Goal: Information Seeking & Learning: Learn about a topic

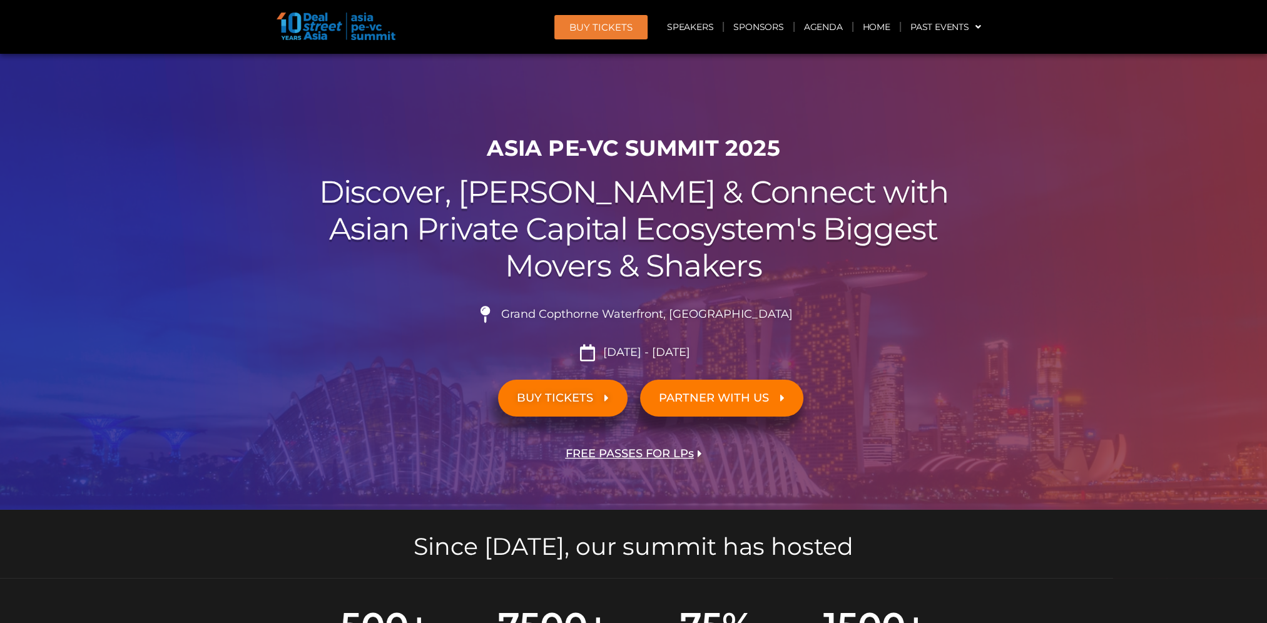
click at [688, 203] on h2 "Discover, Learn & Connect with Asian Private Capital Ecosystem's Biggest Movers…" at bounding box center [633, 229] width 701 height 110
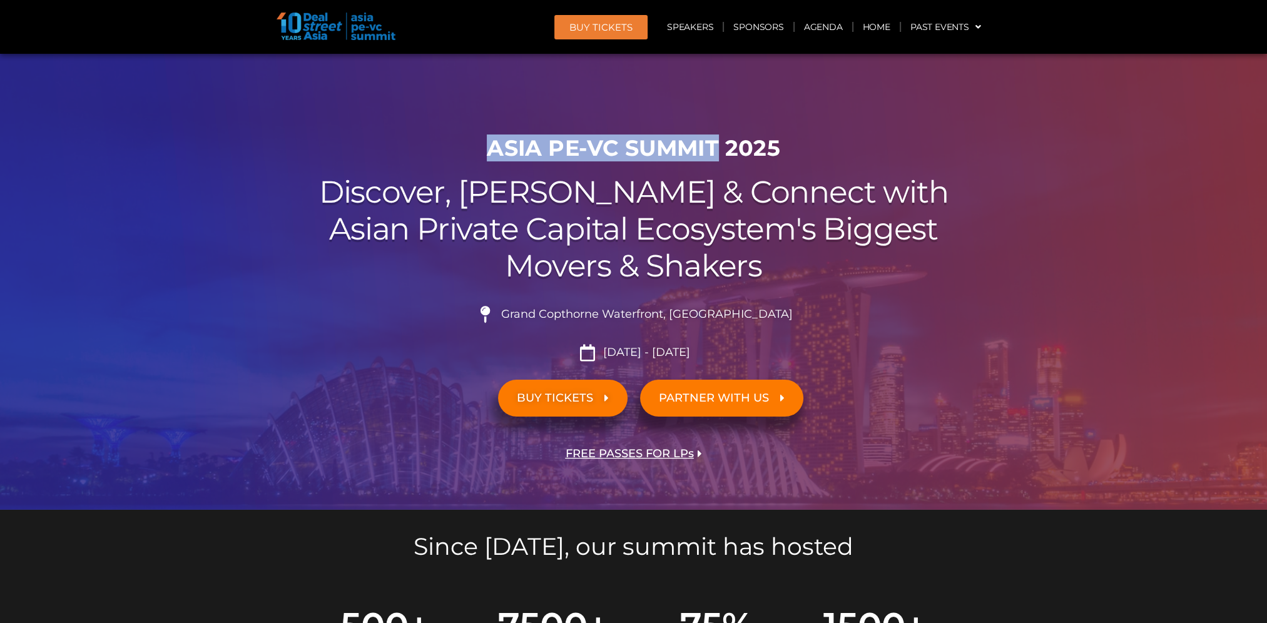
drag, startPoint x: 716, startPoint y: 146, endPoint x: 491, endPoint y: 148, distance: 225.3
click at [491, 148] on h1 "ASIA PE-VC Summit 2025" at bounding box center [633, 148] width 701 height 26
copy h1 "ASIA PE-VC Summit"
click at [762, 31] on link "Sponsors" at bounding box center [758, 27] width 69 height 29
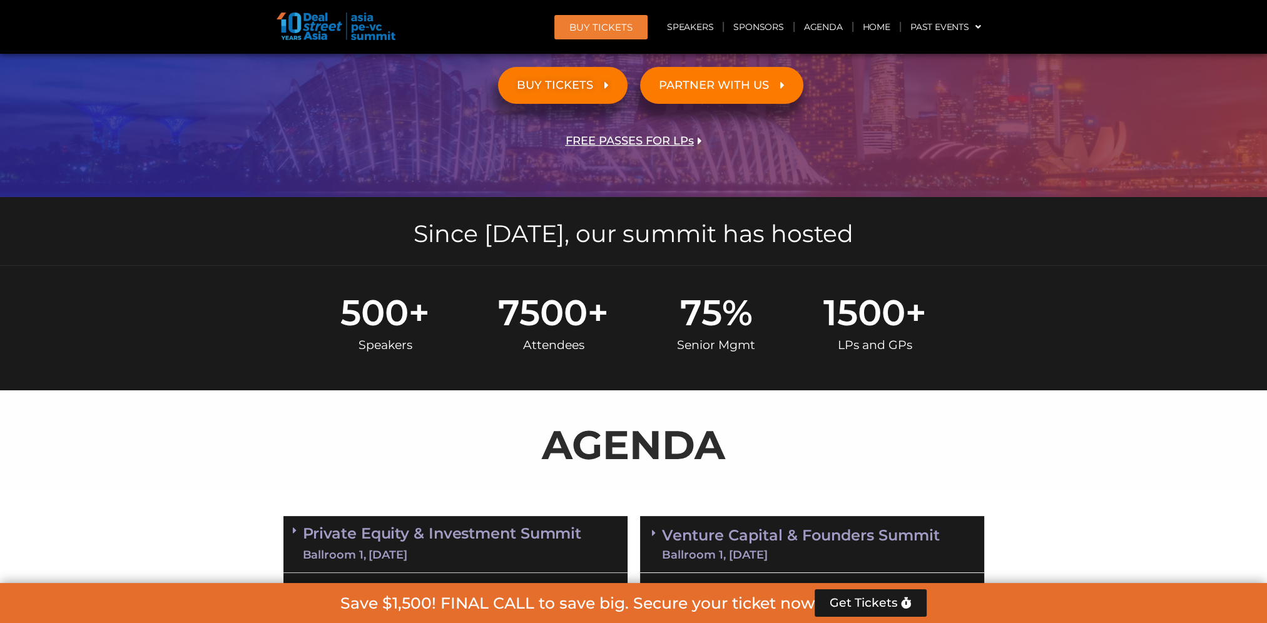
scroll to position [438, 0]
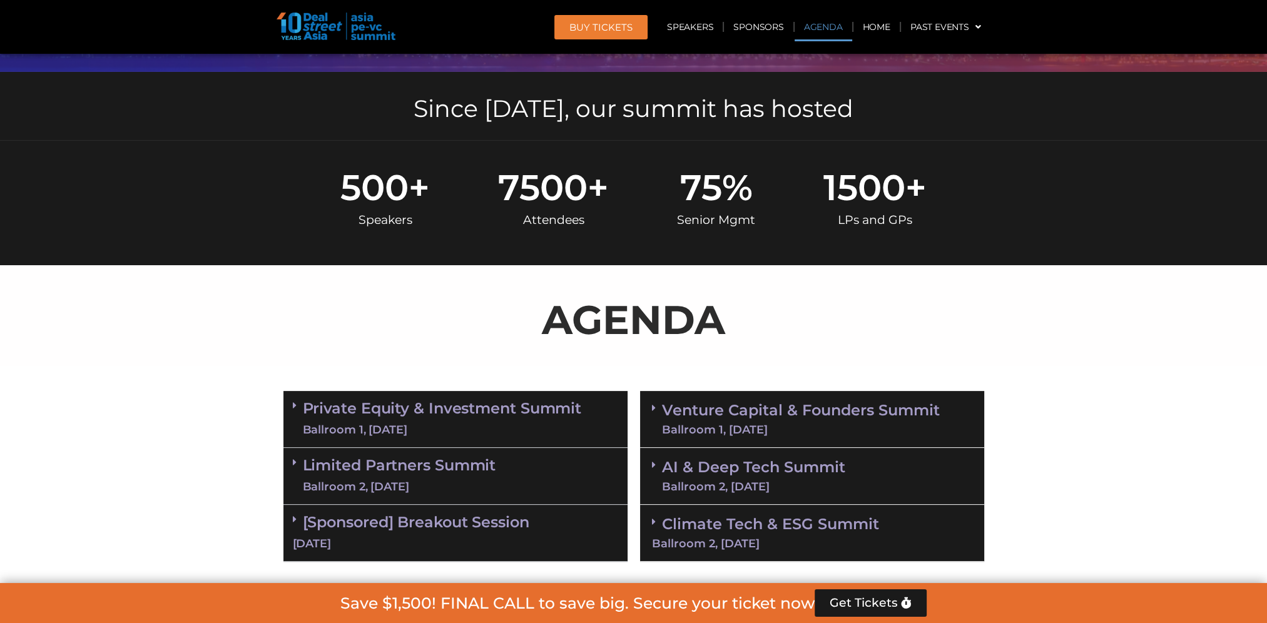
click at [708, 178] on span "75" at bounding box center [701, 188] width 42 height 36
click at [380, 188] on span "500" at bounding box center [374, 188] width 68 height 36
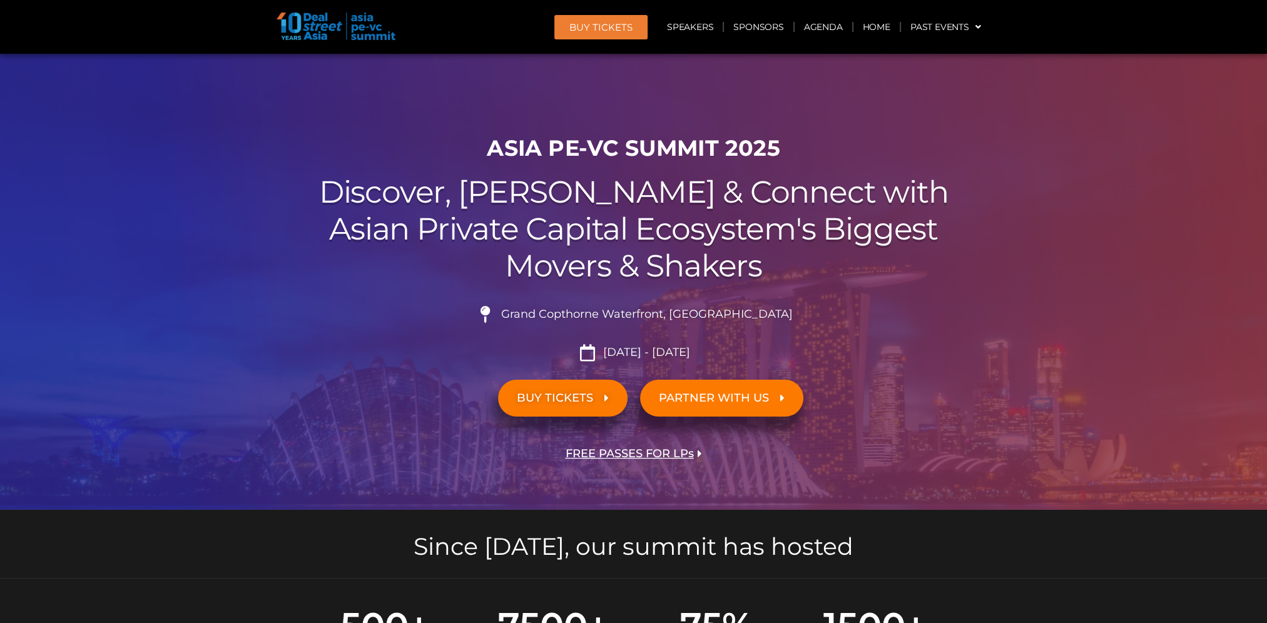
scroll to position [63, 0]
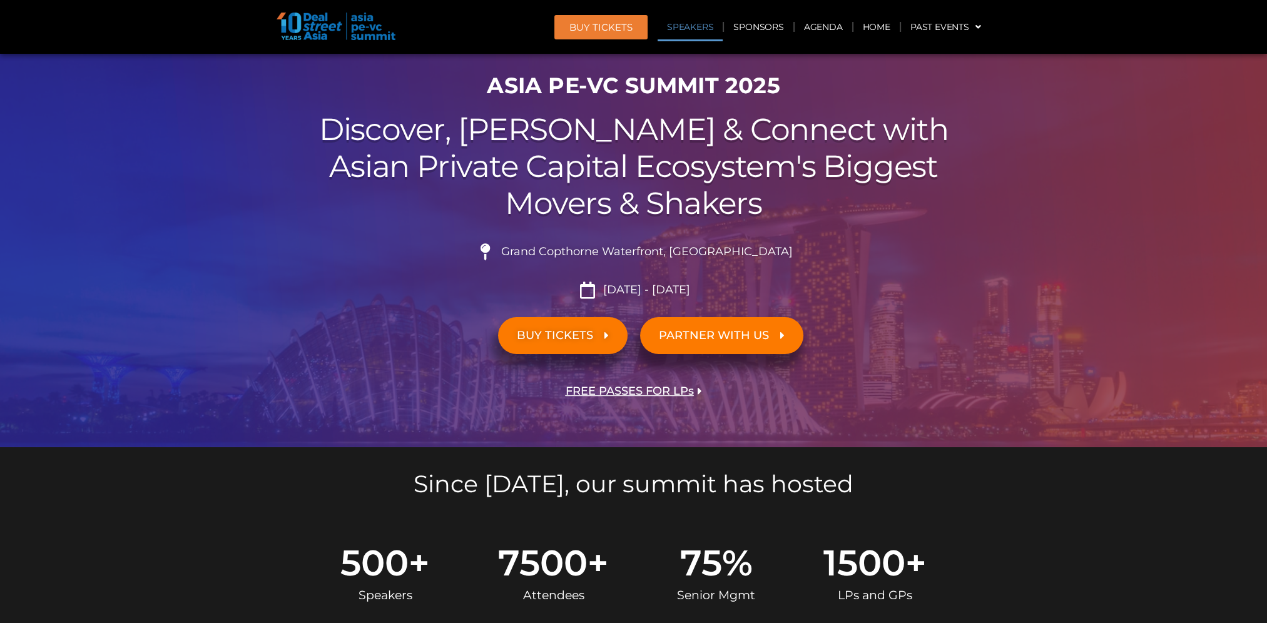
click at [698, 31] on link "Speakers" at bounding box center [690, 27] width 65 height 29
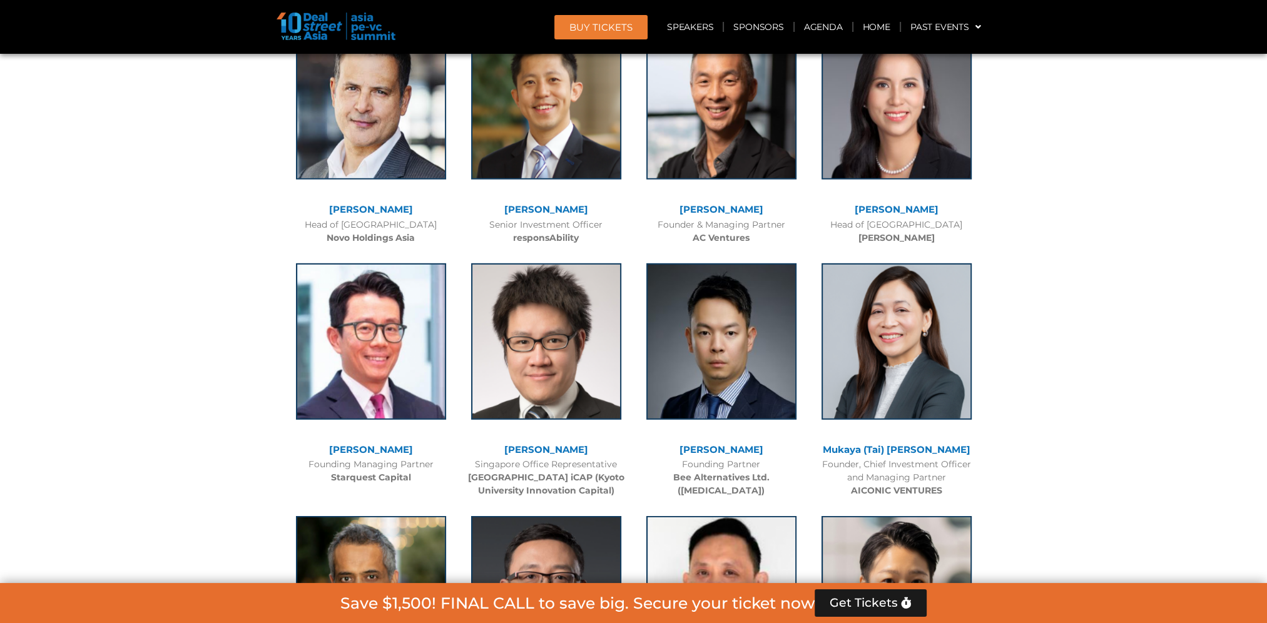
scroll to position [4924, 0]
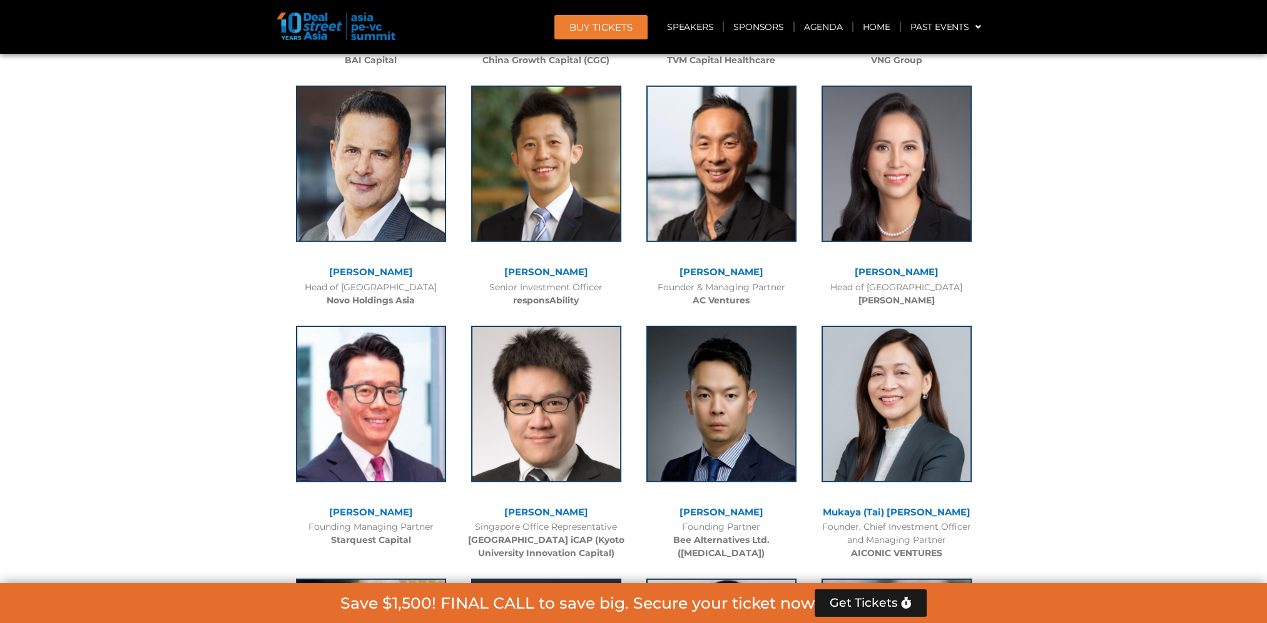
drag, startPoint x: 566, startPoint y: 536, endPoint x: 477, endPoint y: 505, distance: 94.0
click at [477, 521] on div "Singapore Office Representative Kyoto University & Kyoto iCAP (Kyoto University…" at bounding box center [546, 540] width 163 height 39
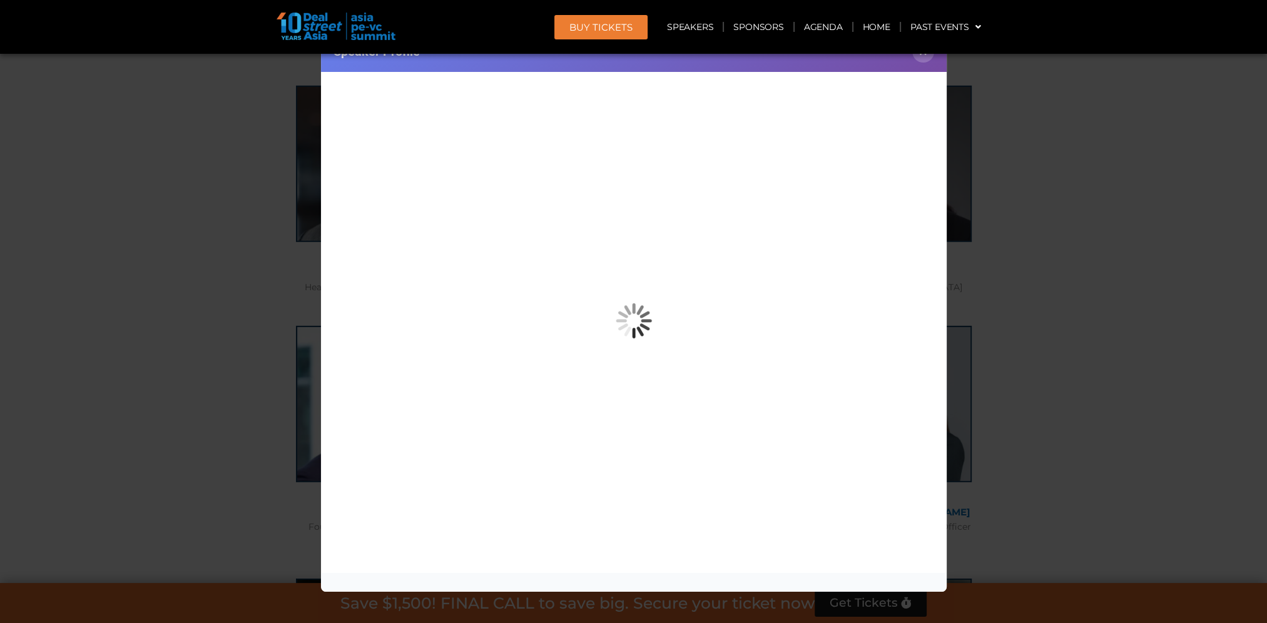
click at [1075, 98] on div "Speaker Profile ×" at bounding box center [633, 311] width 1267 height 623
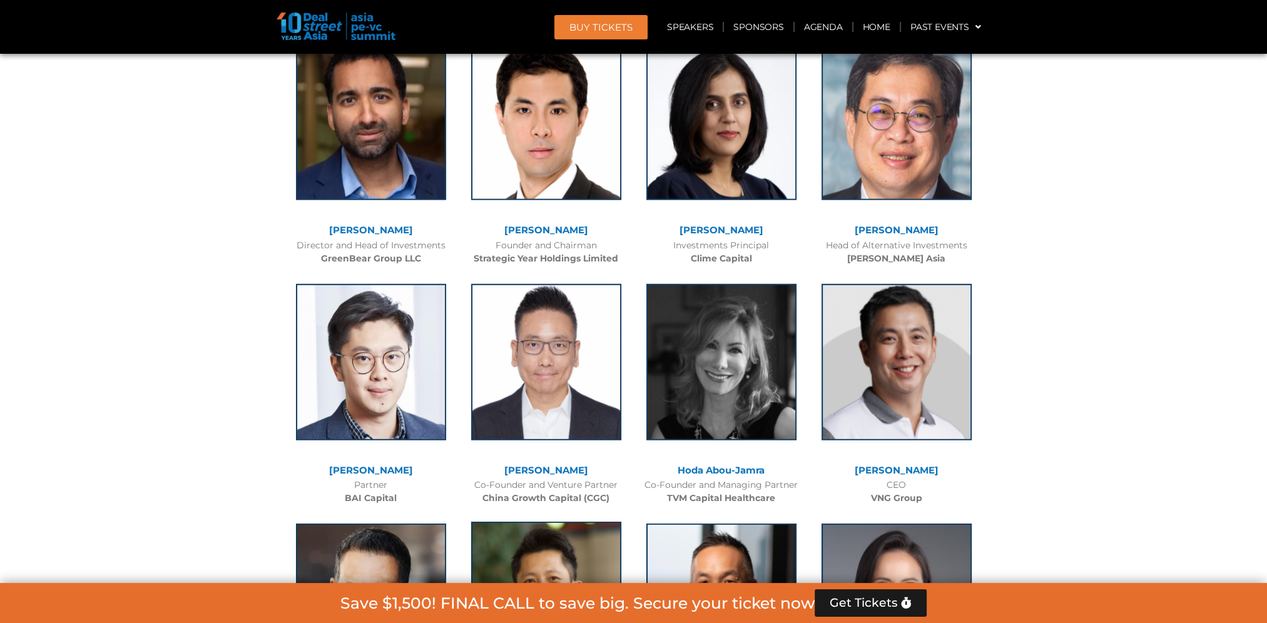
scroll to position [4423, 0]
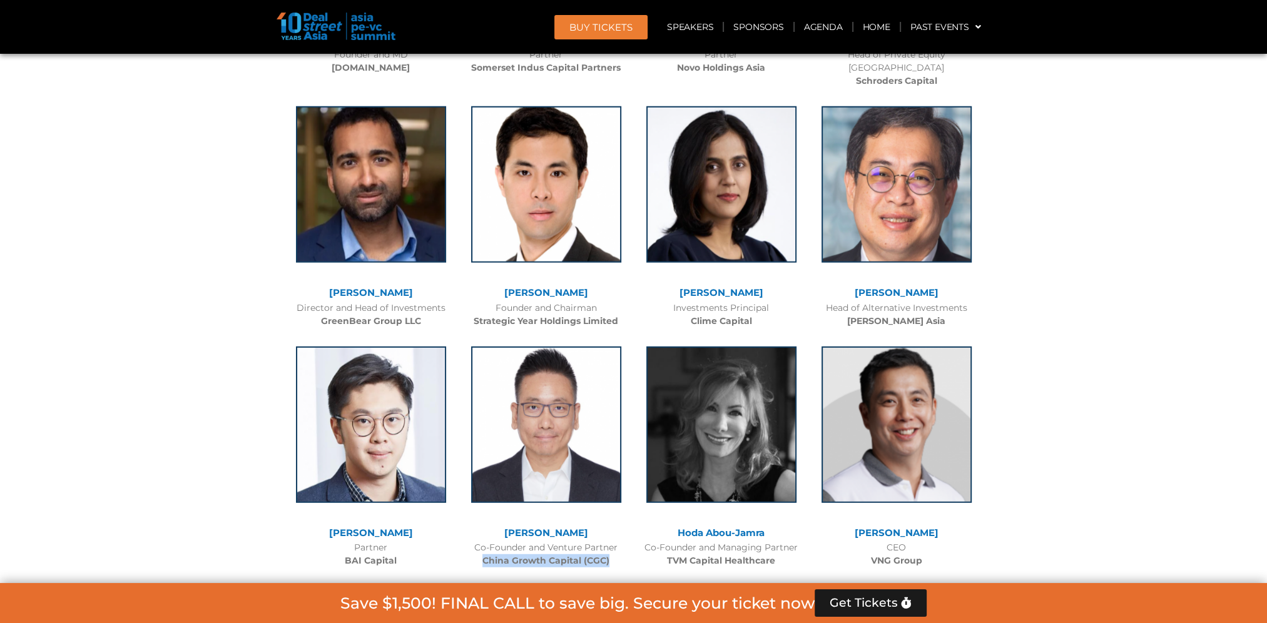
drag, startPoint x: 609, startPoint y: 531, endPoint x: 479, endPoint y: 531, distance: 129.5
click at [479, 541] on div "Co-Founder and Venture Partner China Growth Capital (CGC)" at bounding box center [546, 554] width 163 height 26
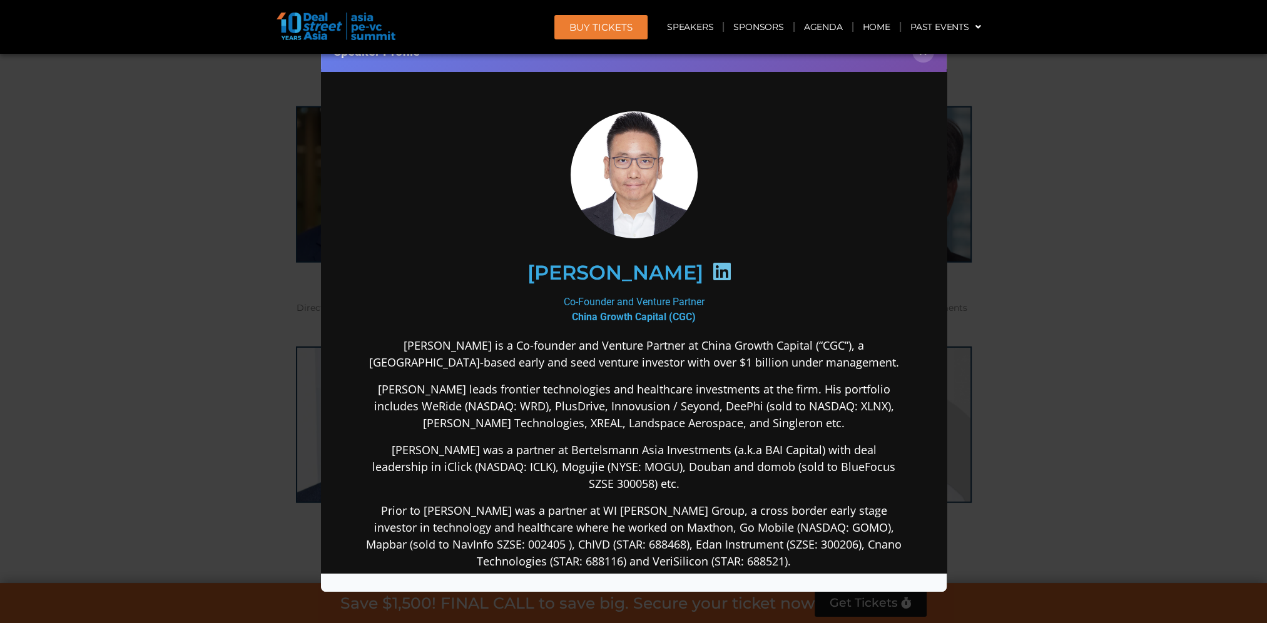
scroll to position [0, 0]
click at [920, 59] on button "×" at bounding box center [923, 52] width 22 height 22
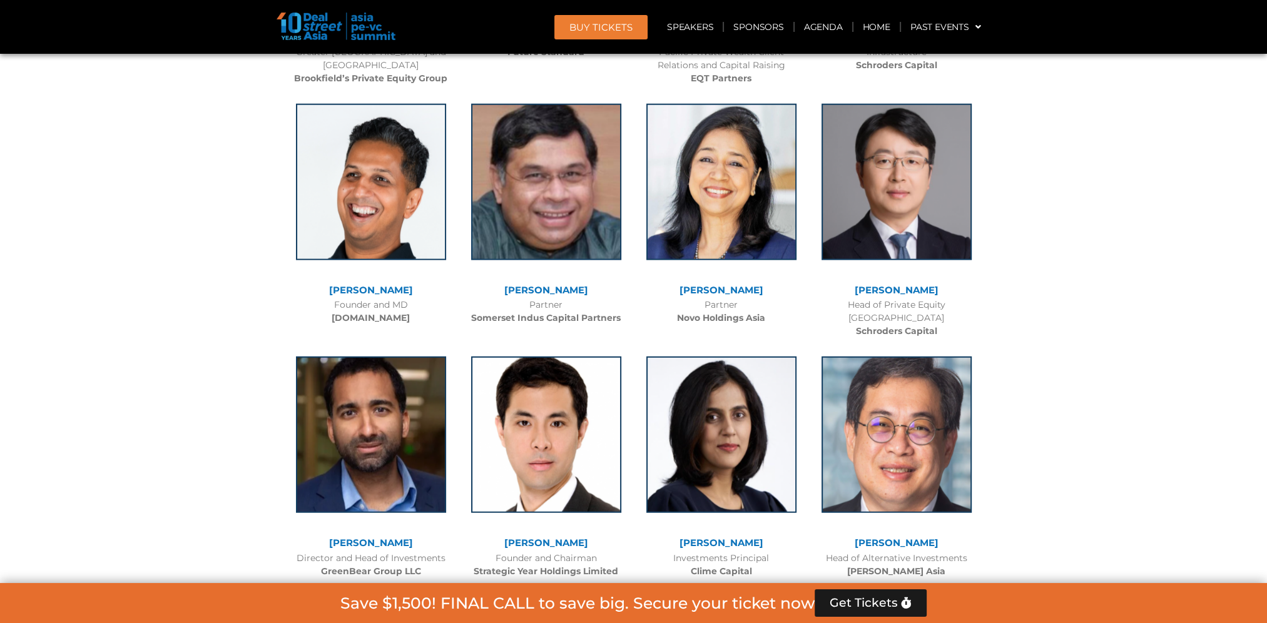
scroll to position [4110, 0]
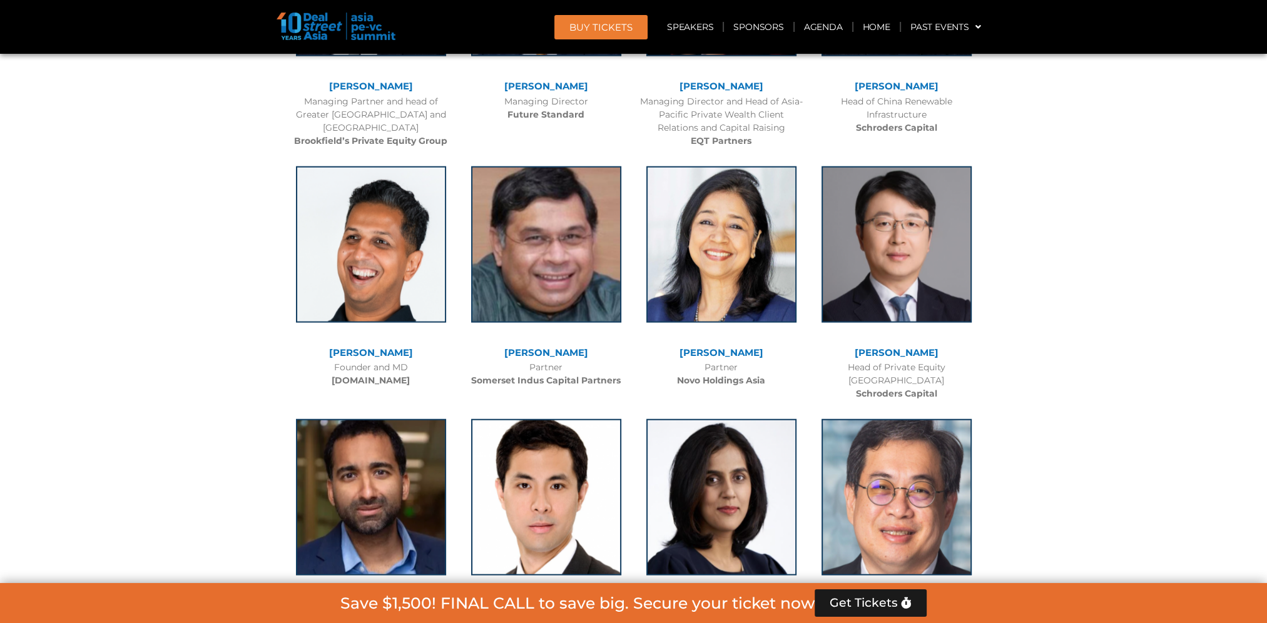
drag, startPoint x: 366, startPoint y: 360, endPoint x: 388, endPoint y: 359, distance: 22.0
click at [388, 361] on div "Founder and MD Elev8.vc" at bounding box center [371, 374] width 163 height 26
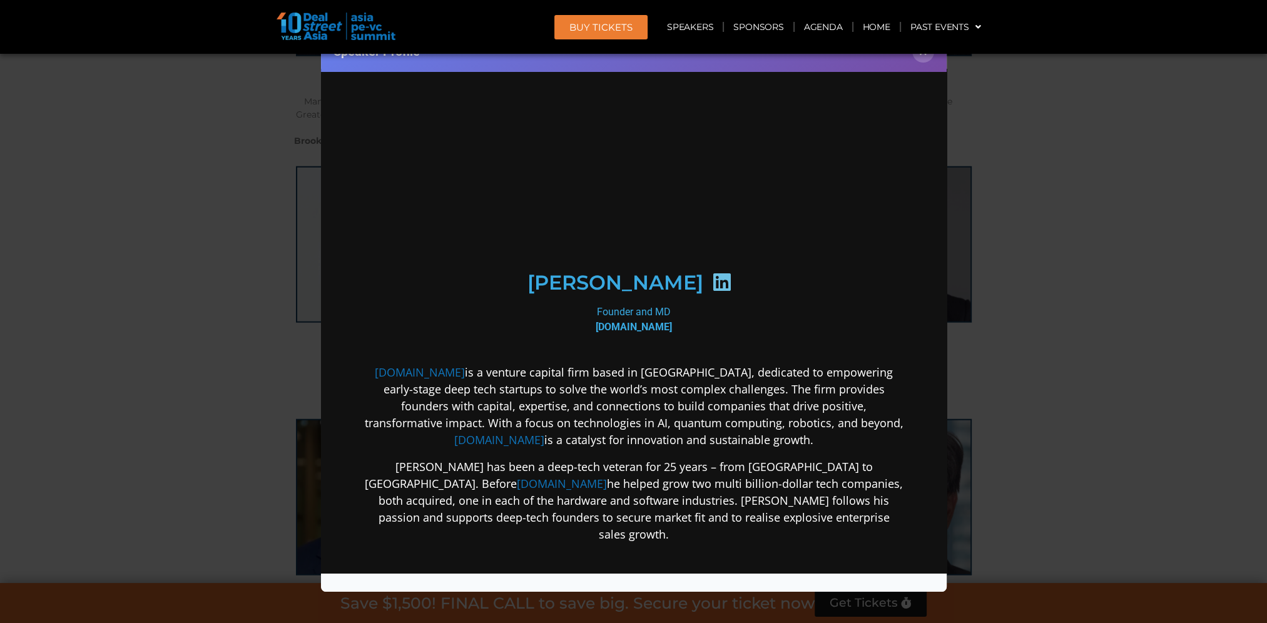
scroll to position [0, 0]
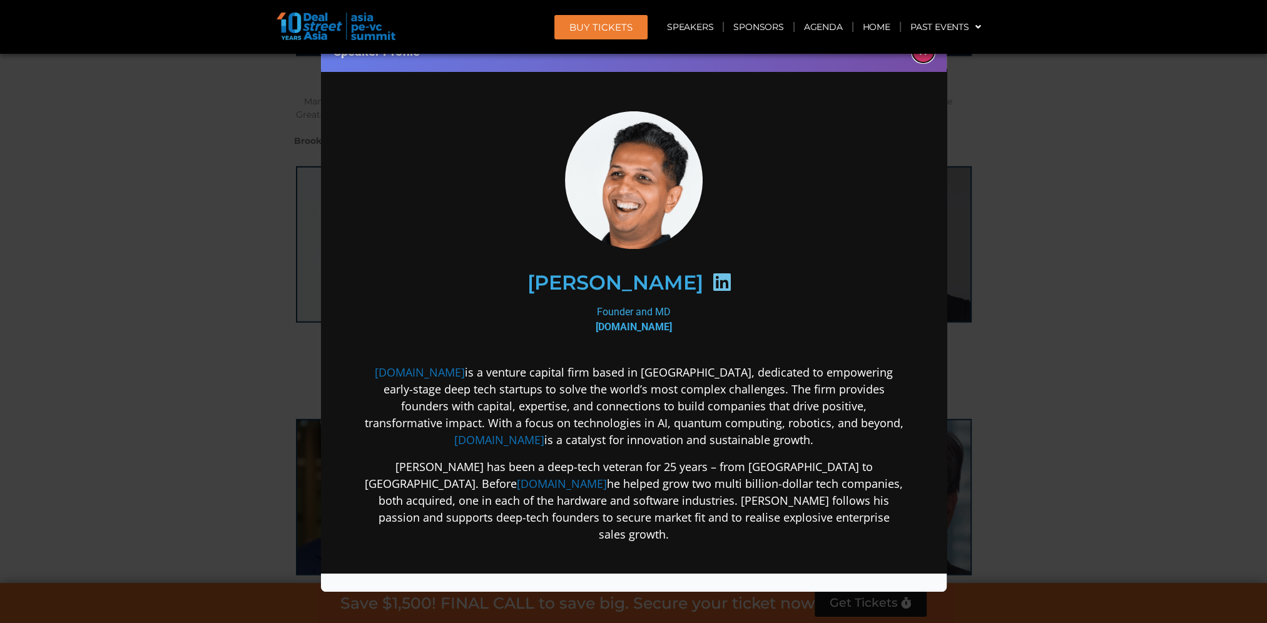
click at [915, 59] on button "×" at bounding box center [923, 52] width 22 height 22
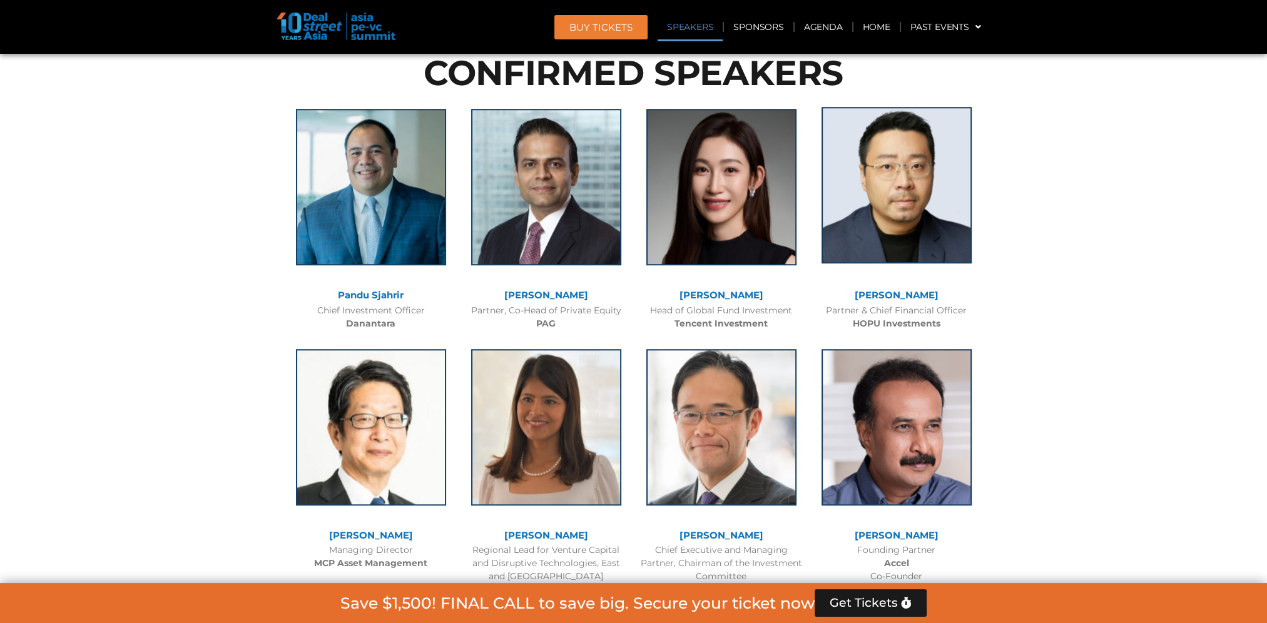
scroll to position [1420, 0]
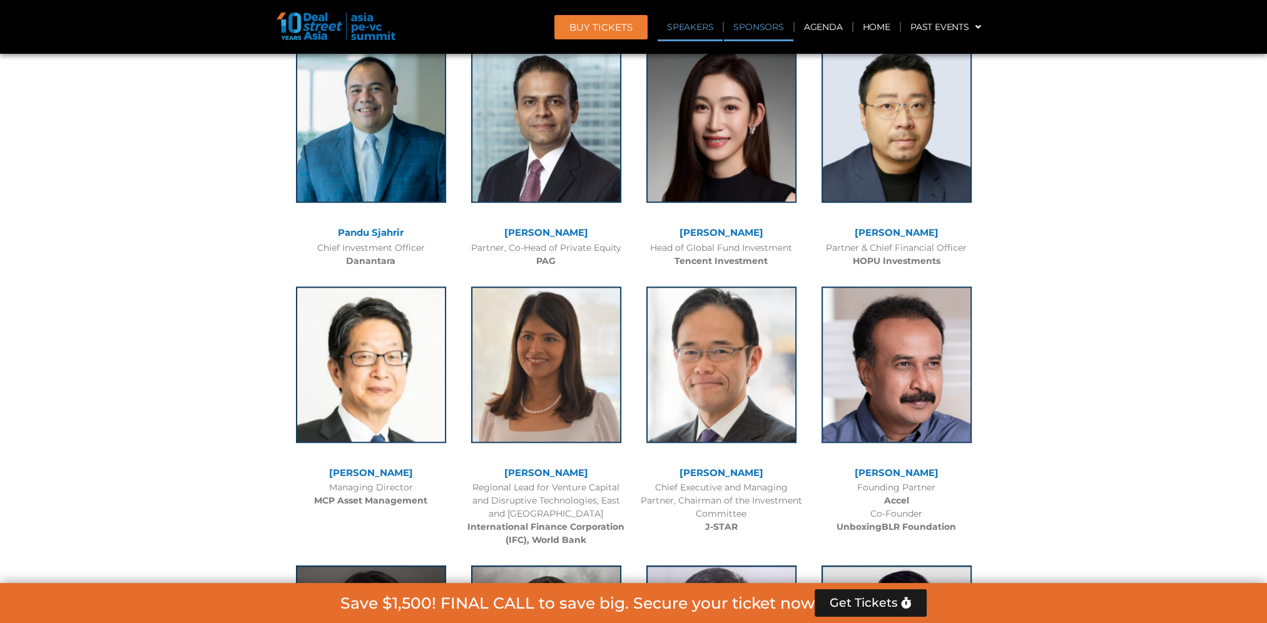
click at [758, 36] on link "Sponsors" at bounding box center [758, 27] width 69 height 29
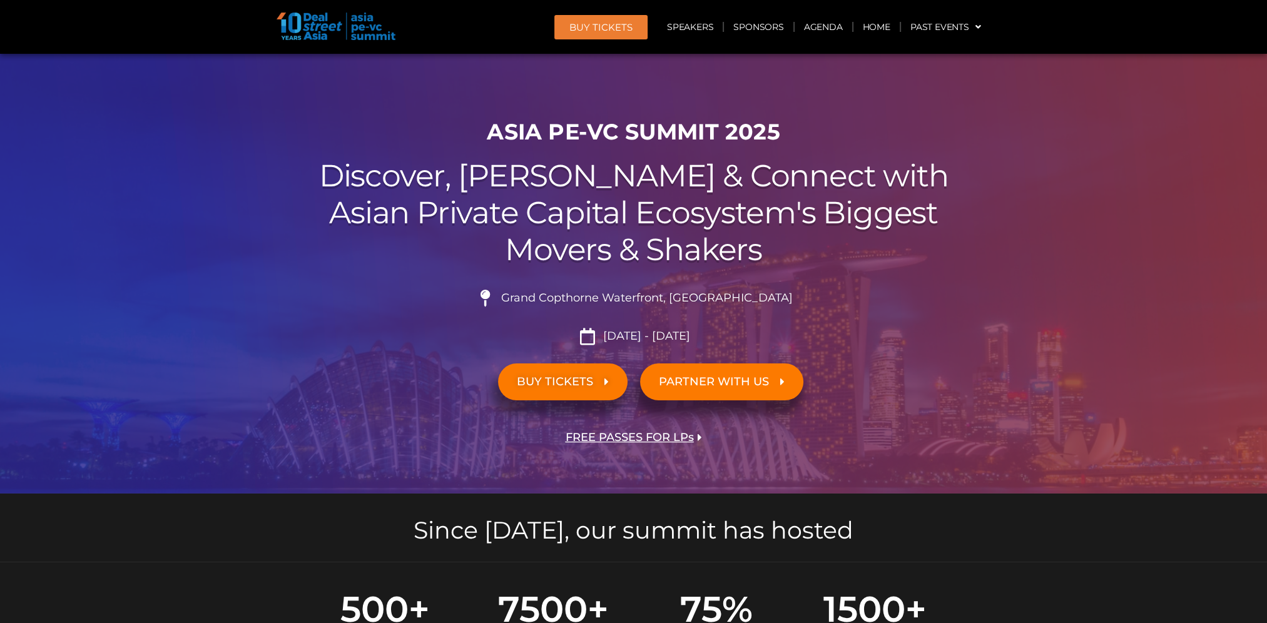
scroll to position [0, 0]
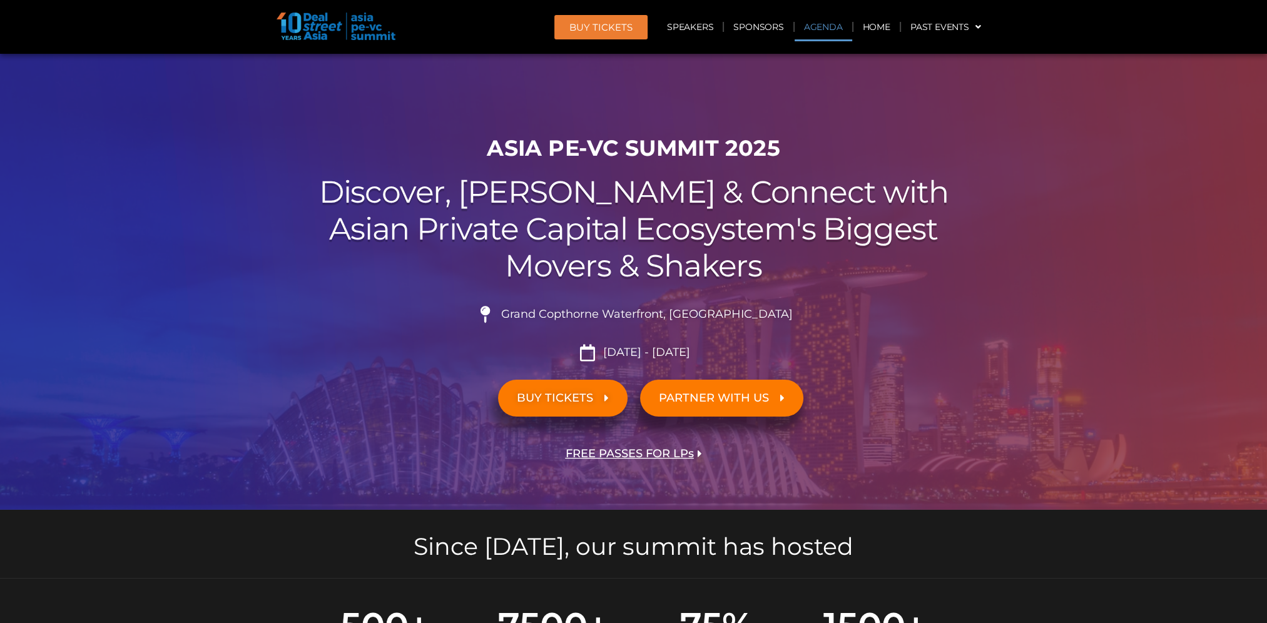
click at [839, 23] on link "Agenda" at bounding box center [824, 27] width 58 height 29
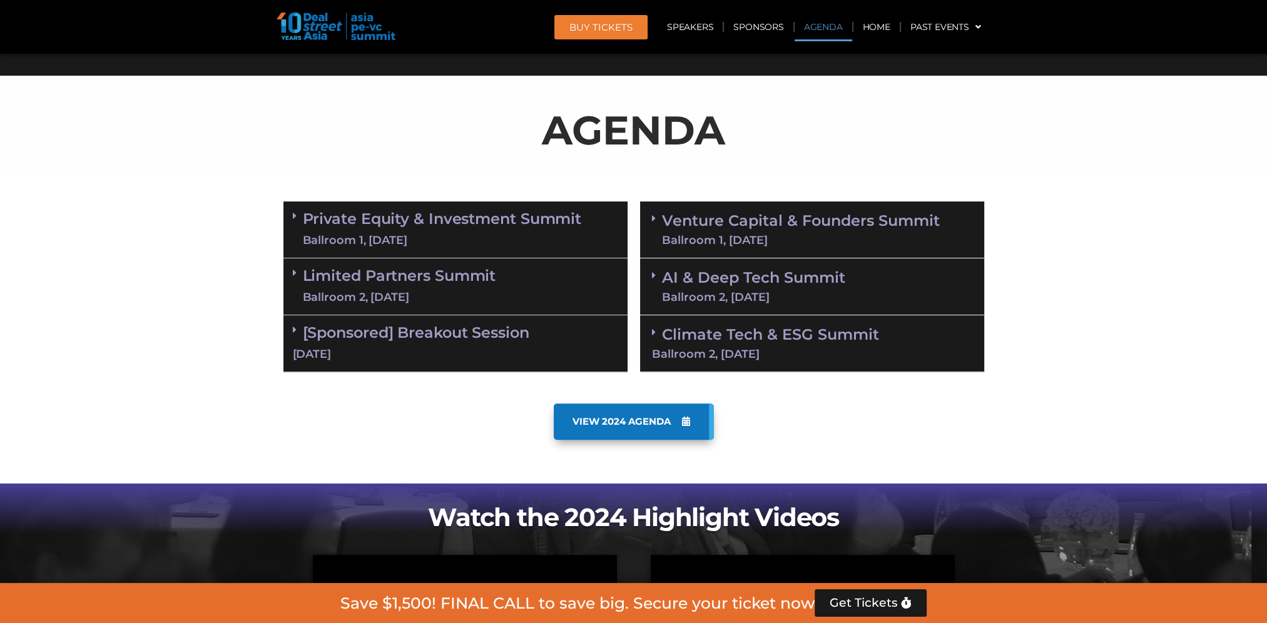
scroll to position [653, 0]
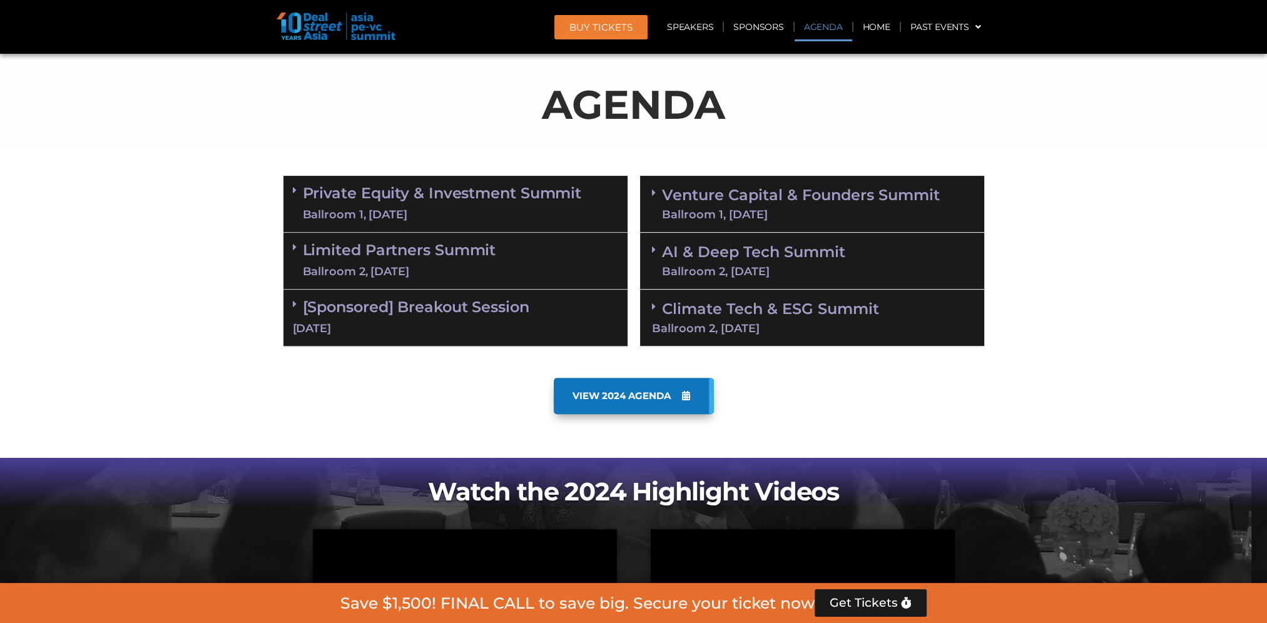
click at [628, 394] on span "VIEW 2024 AGENDA" at bounding box center [622, 395] width 98 height 11
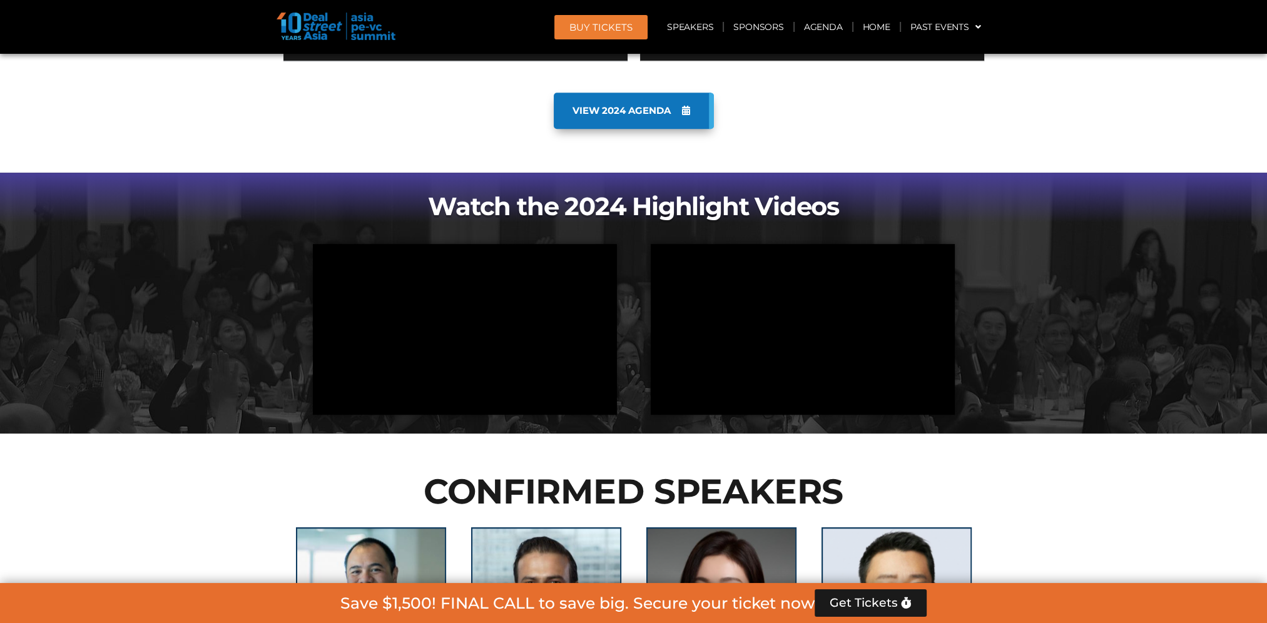
scroll to position [1189, 0]
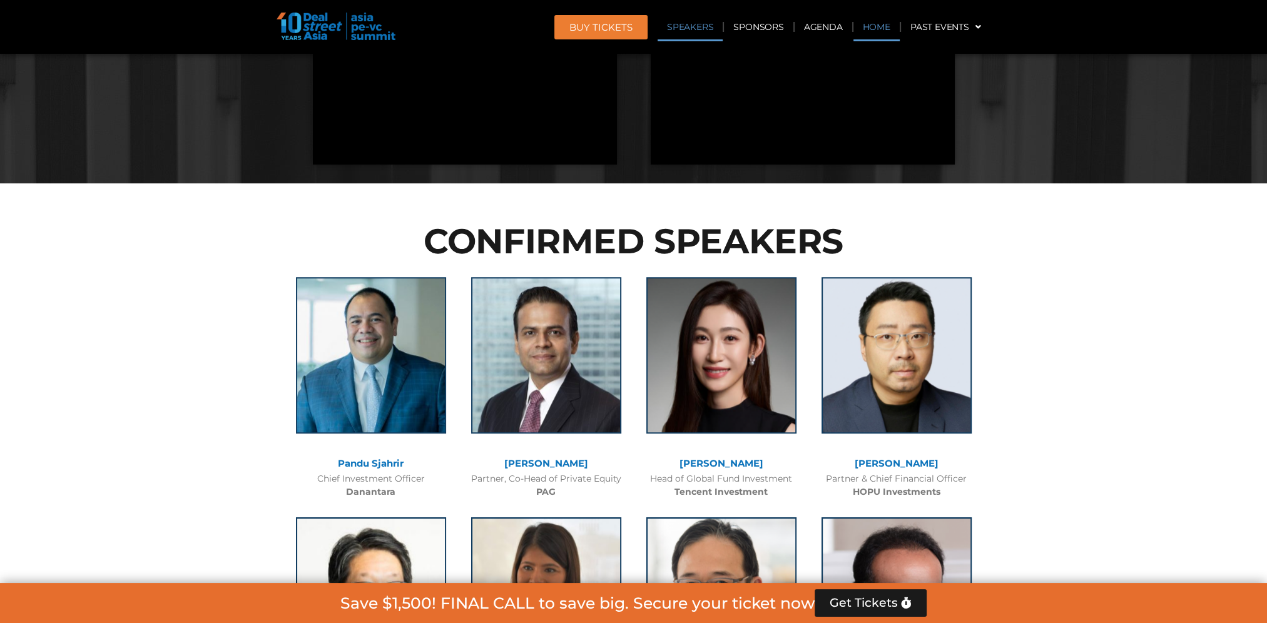
click at [879, 28] on link "Home" at bounding box center [876, 27] width 46 height 29
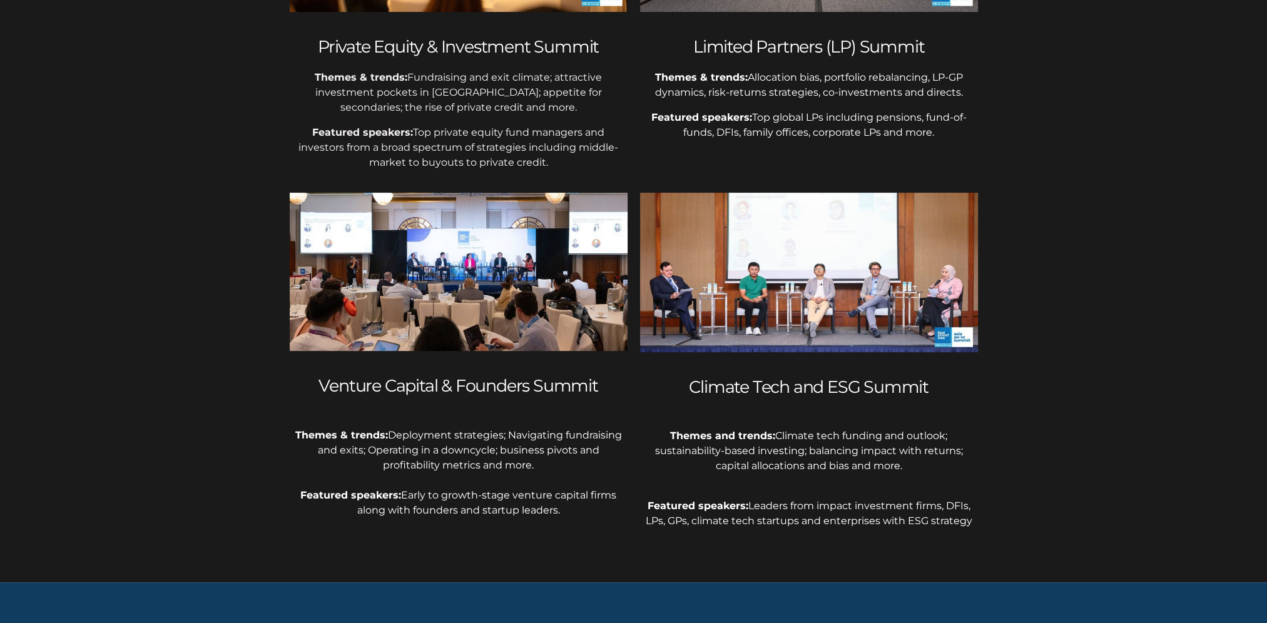
scroll to position [501, 0]
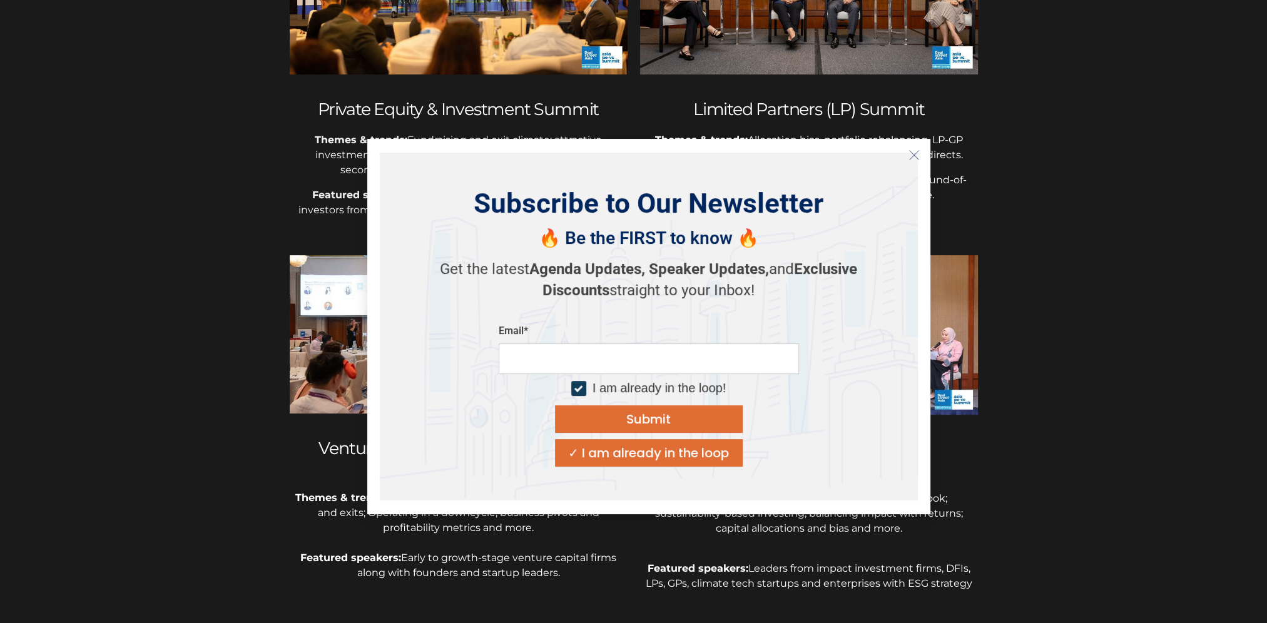
click at [917, 152] on line "Close" at bounding box center [913, 155] width 9 height 9
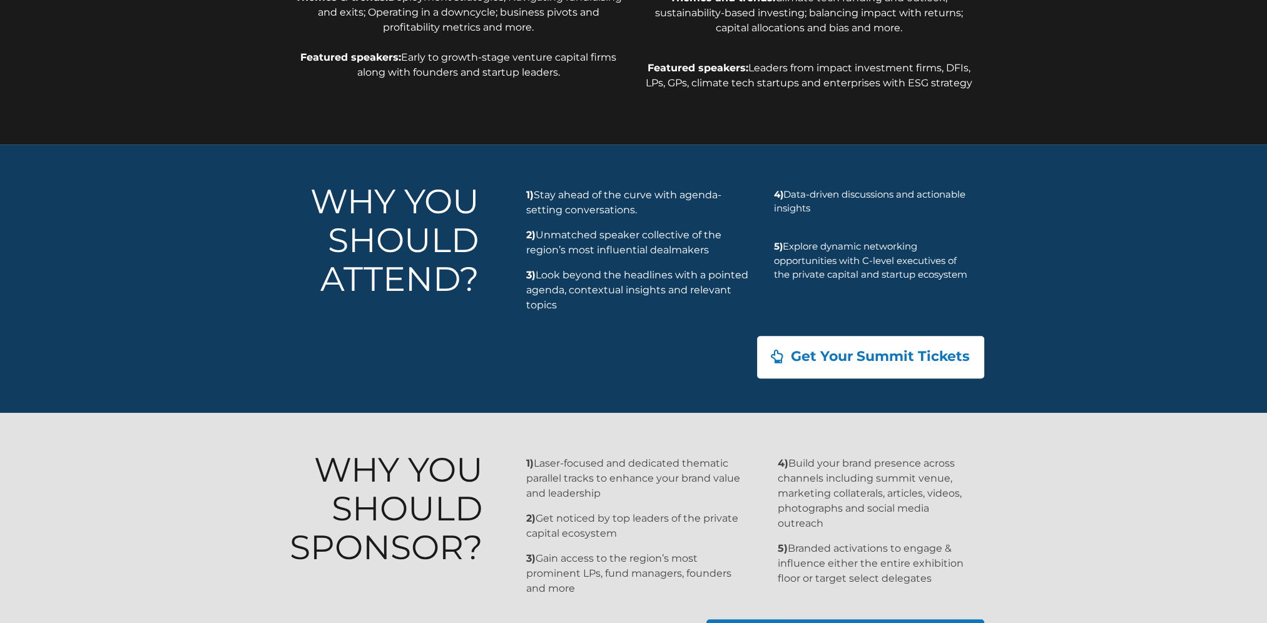
scroll to position [1073, 0]
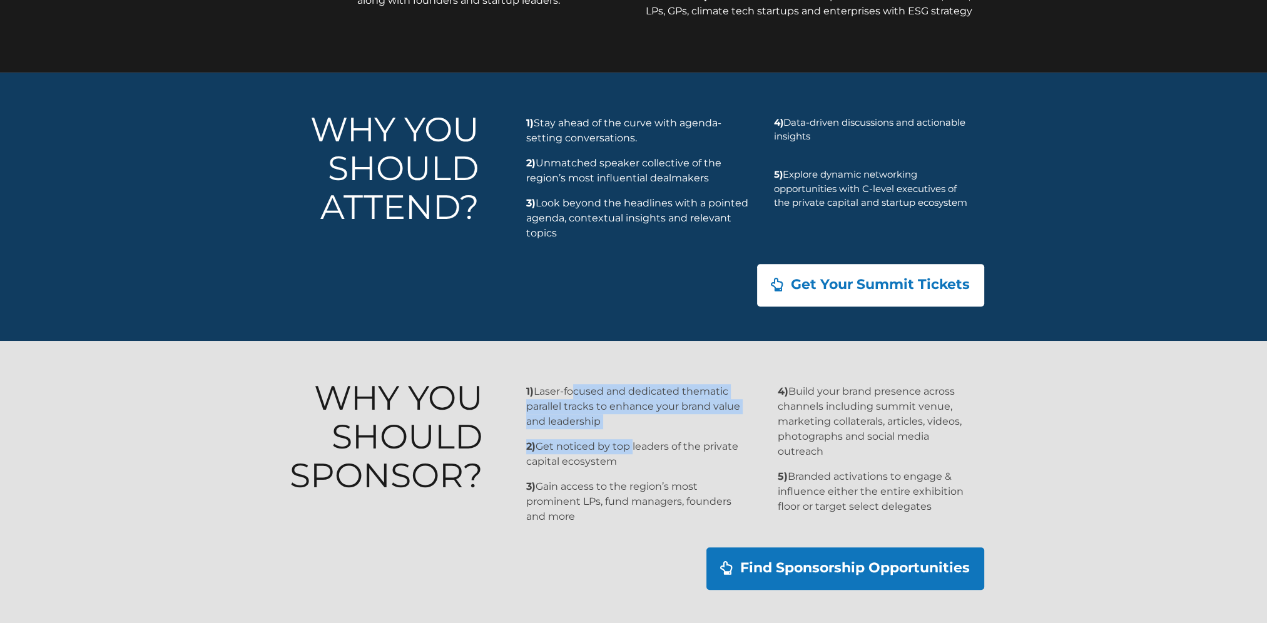
drag, startPoint x: 631, startPoint y: 440, endPoint x: 575, endPoint y: 392, distance: 73.6
click at [575, 392] on div "1) Laser-focused and dedicated thematic parallel tracks to enhance your brand v…" at bounding box center [638, 454] width 224 height 140
drag, startPoint x: 575, startPoint y: 392, endPoint x: 626, endPoint y: 439, distance: 69.1
click at [626, 439] on p "2) Get noticed by top leaders of the private capital ecosystem" at bounding box center [638, 454] width 224 height 30
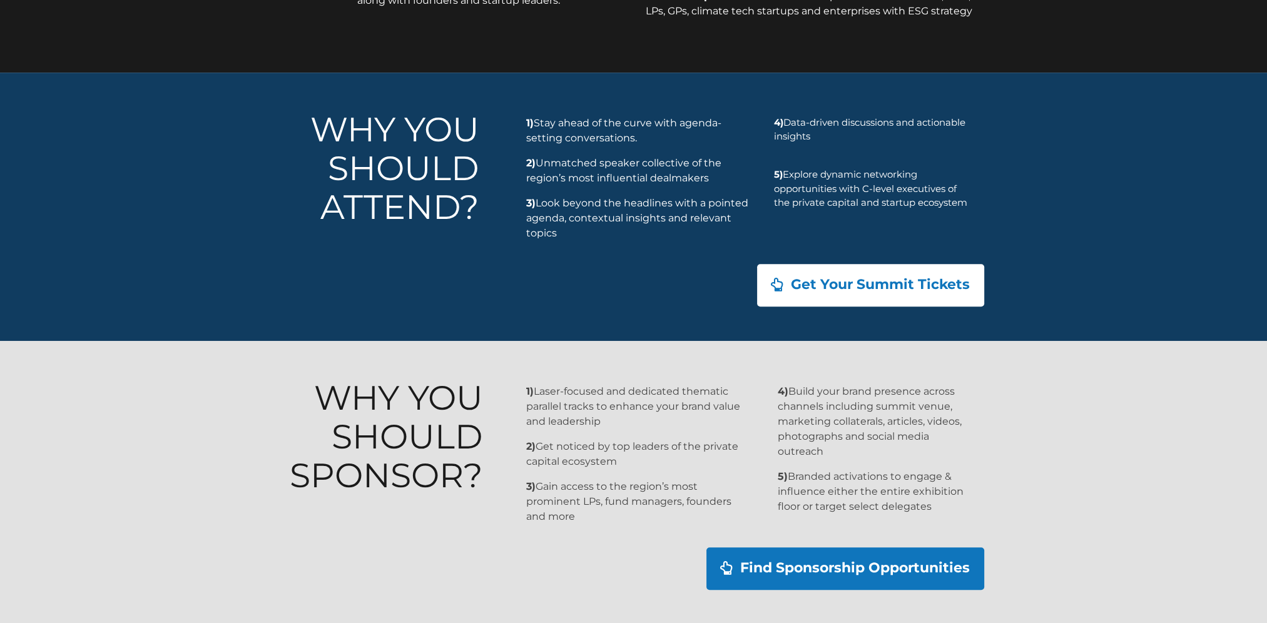
click at [622, 467] on p "2) Get noticed by top leaders of the private capital ecosystem" at bounding box center [638, 454] width 224 height 30
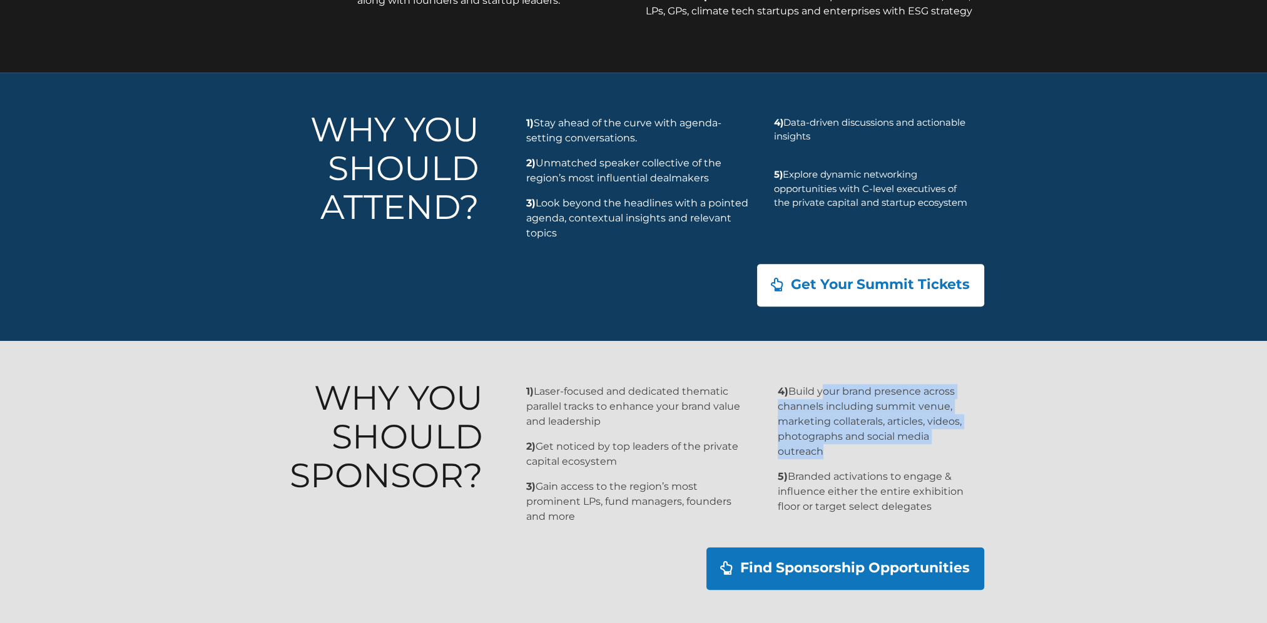
drag, startPoint x: 880, startPoint y: 449, endPoint x: 827, endPoint y: 393, distance: 77.0
click at [827, 393] on p "4) Build your brand presence across channels including summit venue, marketing …" at bounding box center [873, 421] width 191 height 75
drag, startPoint x: 827, startPoint y: 393, endPoint x: 840, endPoint y: 423, distance: 32.8
click at [840, 423] on p "4) Build your brand presence across channels including summit venue, marketing …" at bounding box center [873, 421] width 191 height 75
click at [866, 454] on p "4) Build your brand presence across channels including summit venue, marketing …" at bounding box center [873, 421] width 191 height 75
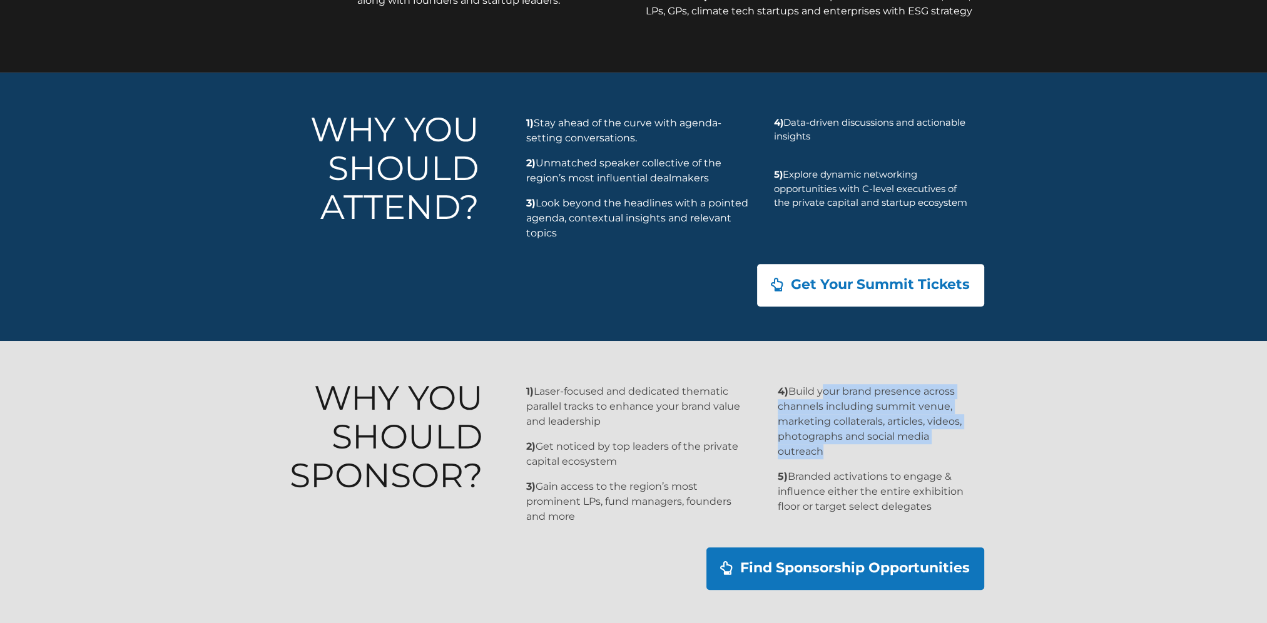
click at [812, 441] on p "4) Build your brand presence across channels including summit venue, marketing …" at bounding box center [873, 421] width 191 height 75
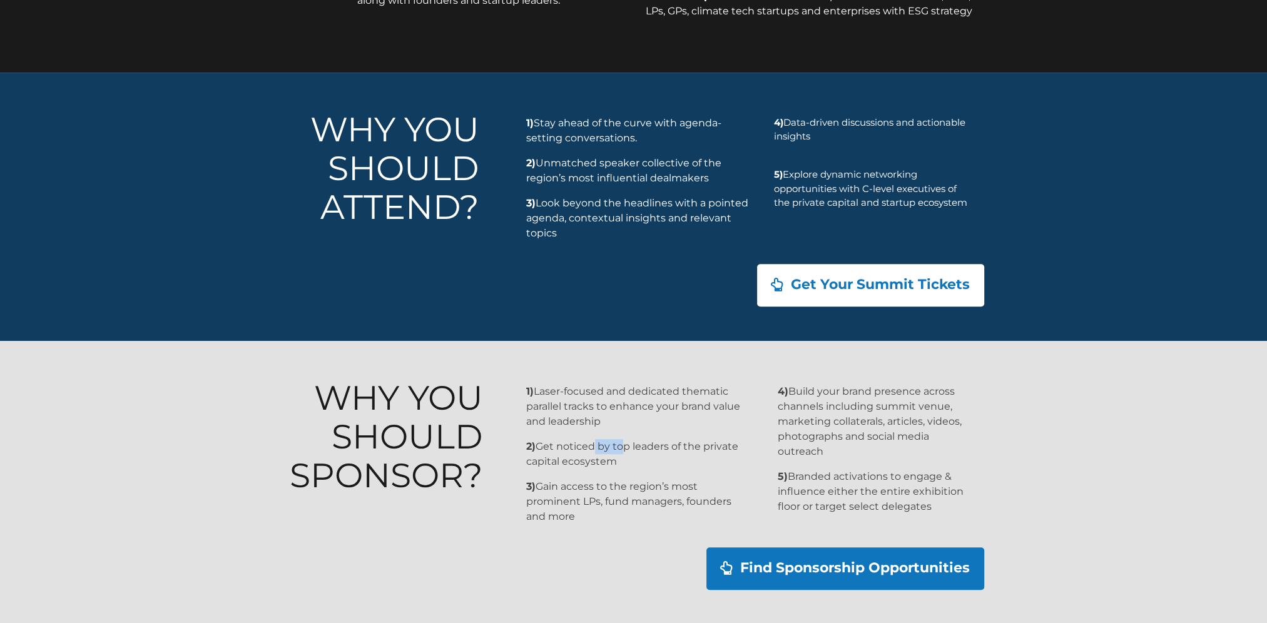
drag, startPoint x: 621, startPoint y: 448, endPoint x: 589, endPoint y: 432, distance: 35.3
click at [589, 432] on div "1) Laser-focused and dedicated thematic parallel tracks to enhance your brand v…" at bounding box center [638, 454] width 224 height 140
drag, startPoint x: 589, startPoint y: 432, endPoint x: 576, endPoint y: 464, distance: 35.3
click at [576, 464] on p "2) Get noticed by top leaders of the private capital ecosystem" at bounding box center [638, 454] width 224 height 30
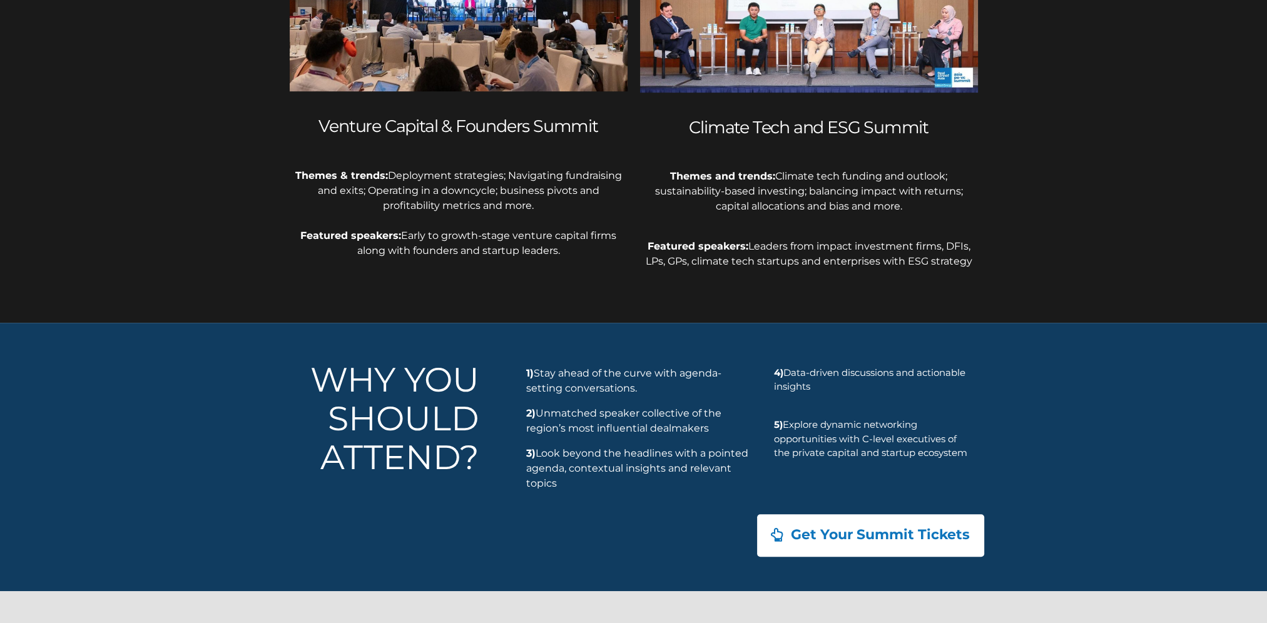
scroll to position [760, 0]
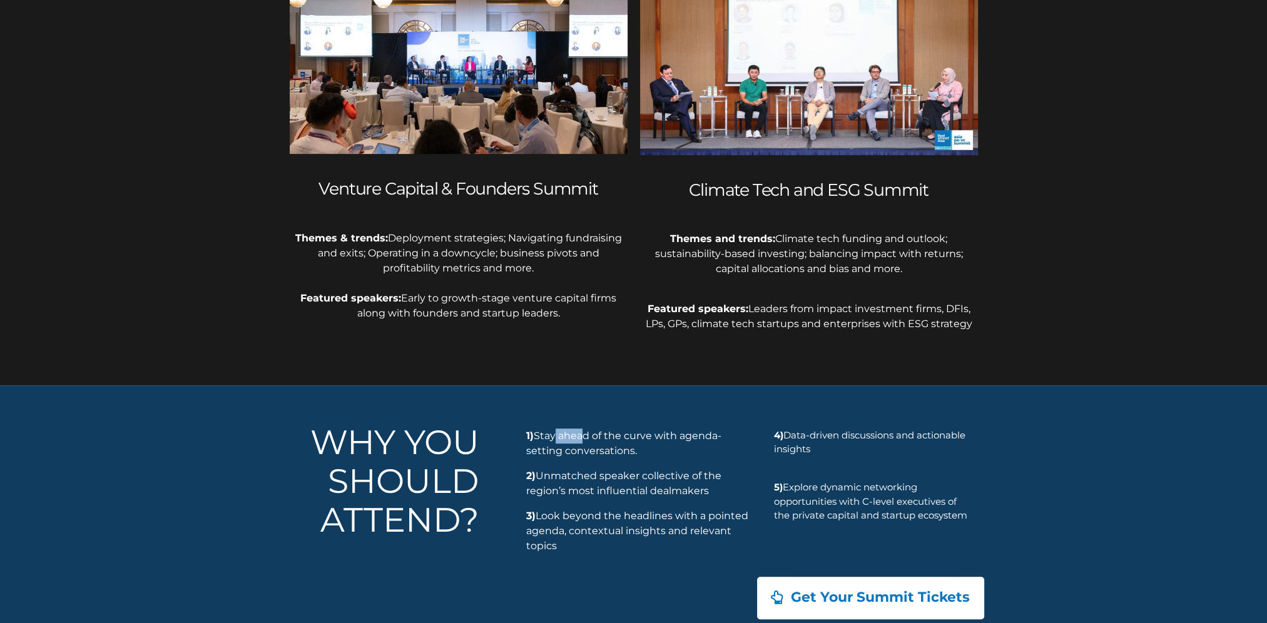
drag, startPoint x: 587, startPoint y: 435, endPoint x: 557, endPoint y: 439, distance: 30.3
click at [557, 439] on p "1) Stay ahead of the curve with agenda-setting conversations." at bounding box center [638, 444] width 224 height 30
drag, startPoint x: 557, startPoint y: 439, endPoint x: 629, endPoint y: 447, distance: 73.0
click at [629, 447] on p "1) Stay ahead of the curve with agenda-setting conversations." at bounding box center [638, 444] width 224 height 30
drag, startPoint x: 640, startPoint y: 451, endPoint x: 522, endPoint y: 430, distance: 119.3
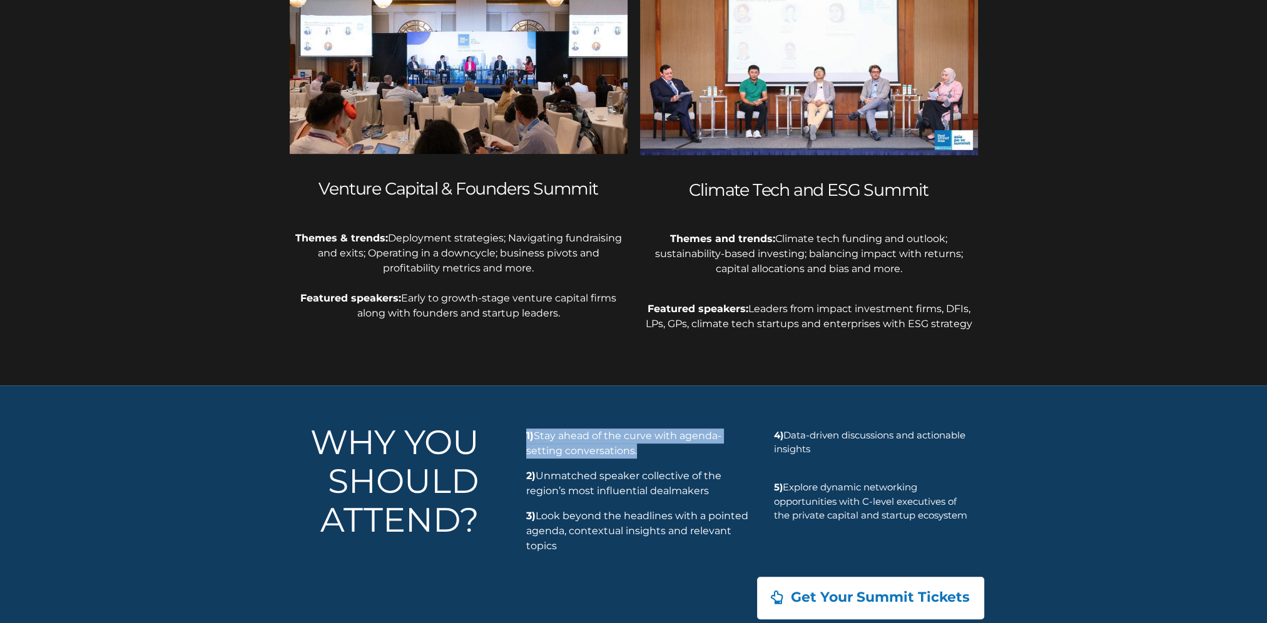
click at [522, 430] on div "1) Stay ahead of the curve with agenda-setting conversations. 2) Unmatched spea…" at bounding box center [636, 493] width 239 height 141
drag, startPoint x: 522, startPoint y: 430, endPoint x: 574, endPoint y: 450, distance: 55.4
click at [574, 450] on p "1) Stay ahead of the curve with agenda-setting conversations." at bounding box center [638, 444] width 224 height 30
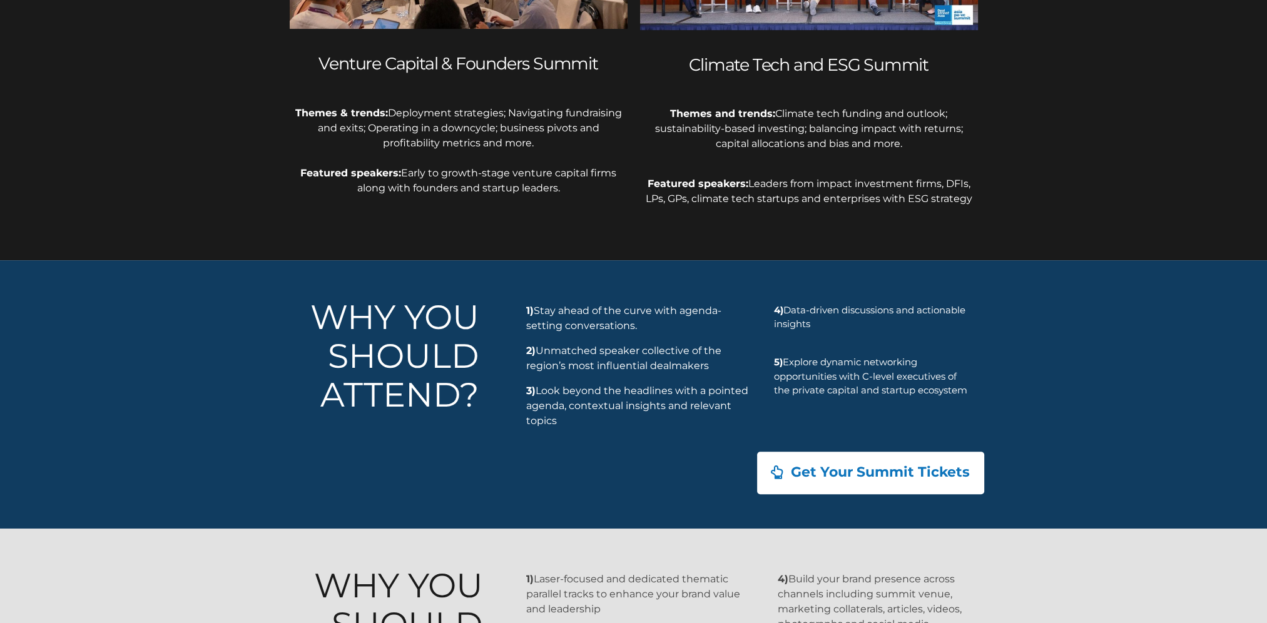
click at [605, 375] on div "1) Stay ahead of the curve with agenda-setting conversations. 2) Unmatched spea…" at bounding box center [638, 365] width 224 height 125
drag, startPoint x: 731, startPoint y: 373, endPoint x: 546, endPoint y: 347, distance: 187.0
click at [546, 347] on p "2) Unmatched speaker collective of the region’s most influential dealmakers" at bounding box center [638, 359] width 224 height 30
drag, startPoint x: 546, startPoint y: 347, endPoint x: 556, endPoint y: 391, distance: 45.1
click at [556, 391] on p "3) Look beyond the headlines with a pointed agenda, contextual insights and rel…" at bounding box center [638, 406] width 224 height 45
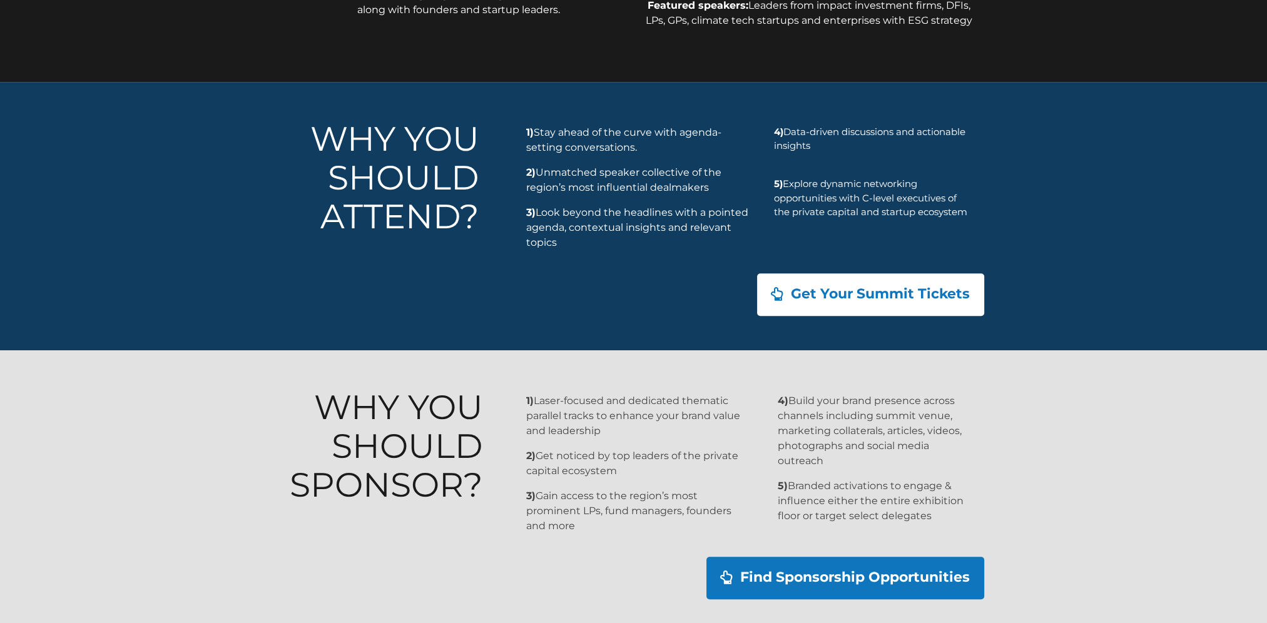
scroll to position [1073, 0]
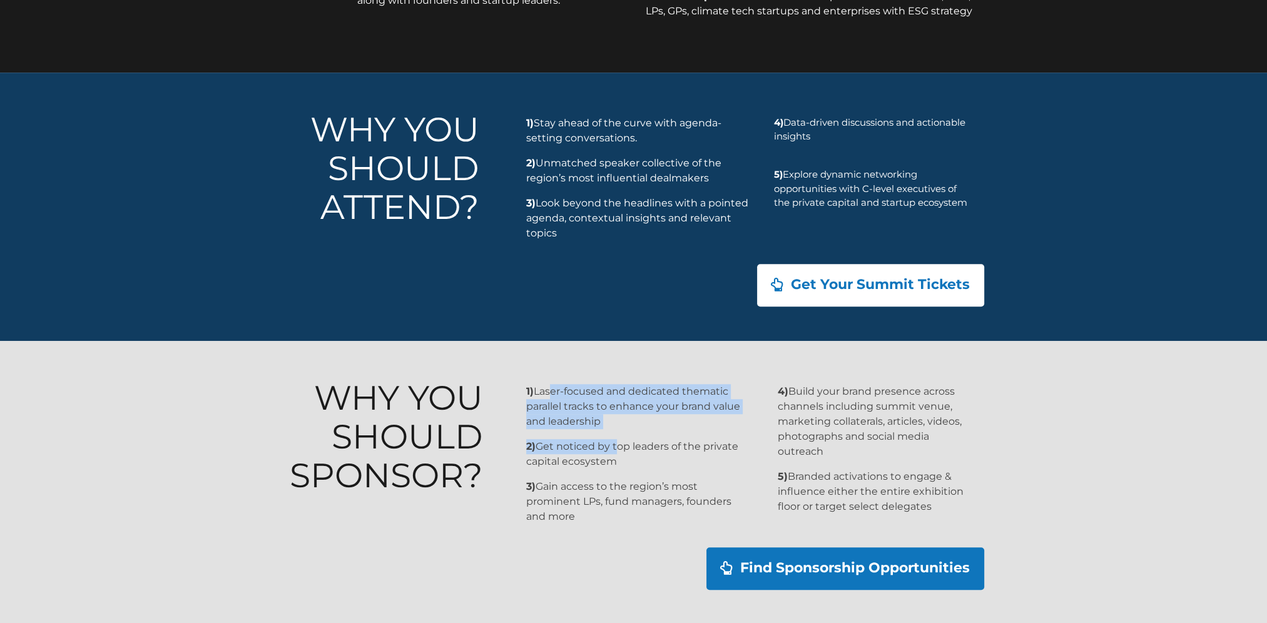
drag, startPoint x: 615, startPoint y: 449, endPoint x: 551, endPoint y: 394, distance: 84.3
click at [551, 394] on div "1) Laser-focused and dedicated thematic parallel tracks to enhance your brand v…" at bounding box center [638, 454] width 224 height 140
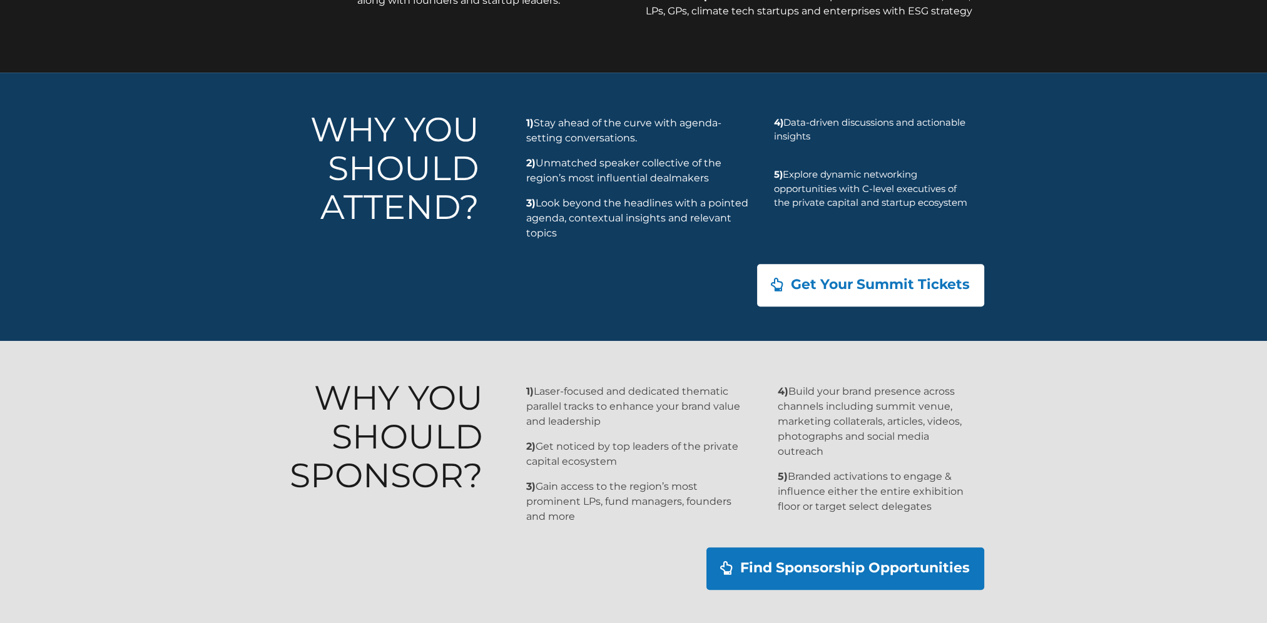
drag, startPoint x: 551, startPoint y: 394, endPoint x: 601, endPoint y: 462, distance: 83.7
click at [601, 462] on p "2) Get noticed by top leaders of the private capital ecosystem" at bounding box center [638, 454] width 224 height 30
drag, startPoint x: 621, startPoint y: 463, endPoint x: 526, endPoint y: 433, distance: 99.7
click at [526, 433] on div "1) Laser-focused and dedicated thematic parallel tracks to enhance your brand v…" at bounding box center [638, 454] width 224 height 140
drag, startPoint x: 526, startPoint y: 433, endPoint x: 525, endPoint y: 483, distance: 50.1
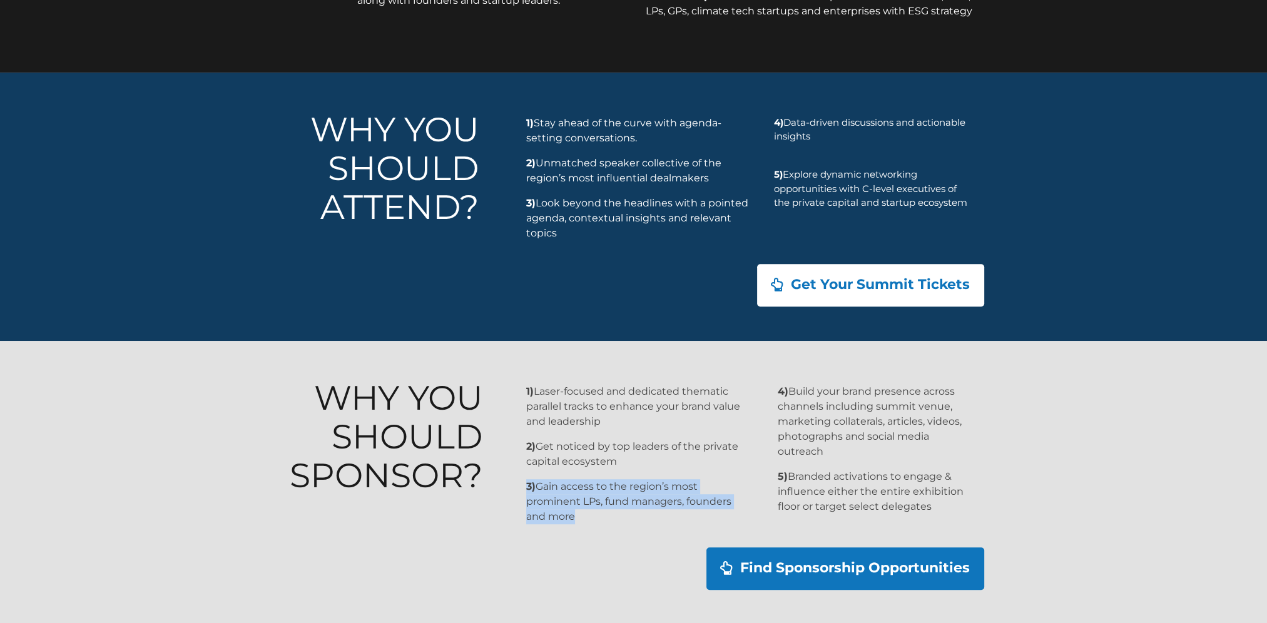
click at [525, 483] on div "1) Laser-focused and dedicated thematic parallel tracks to enhance your brand v…" at bounding box center [636, 457] width 239 height 156
drag, startPoint x: 525, startPoint y: 483, endPoint x: 596, endPoint y: 510, distance: 75.6
click at [596, 510] on p "3) Gain access to the region’s most prominent LPs, fund managers, founders and …" at bounding box center [638, 501] width 224 height 45
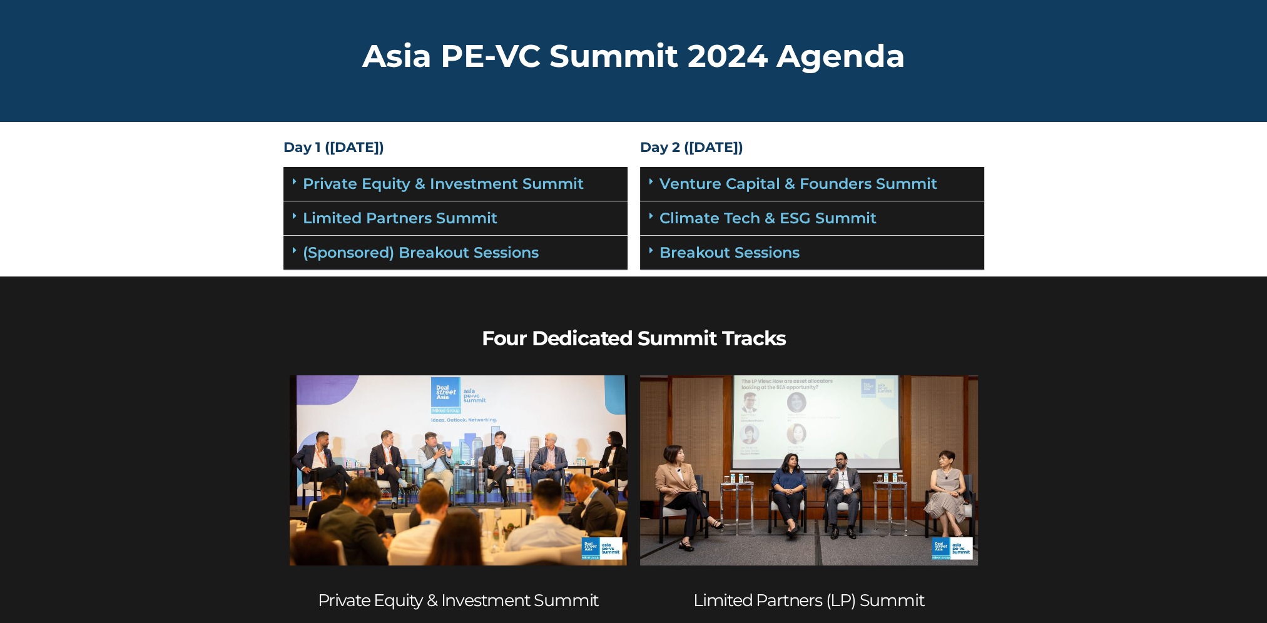
scroll to position [0, 0]
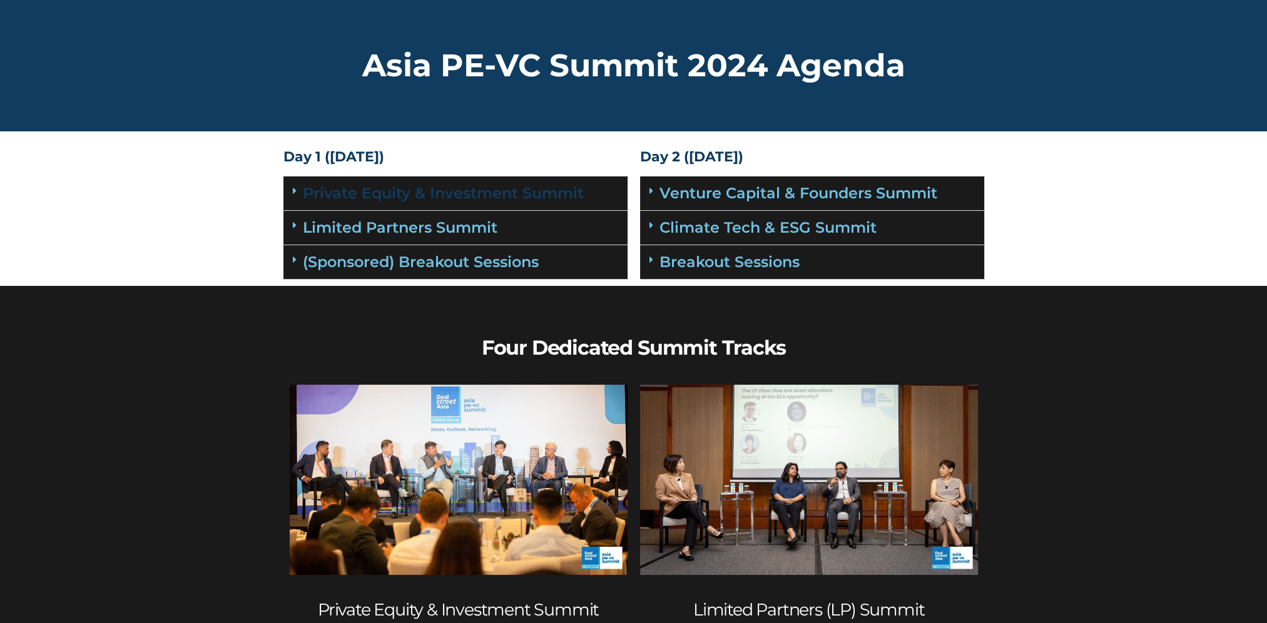
click at [500, 191] on link "Private Equity & Investment Summit" at bounding box center [443, 193] width 281 height 18
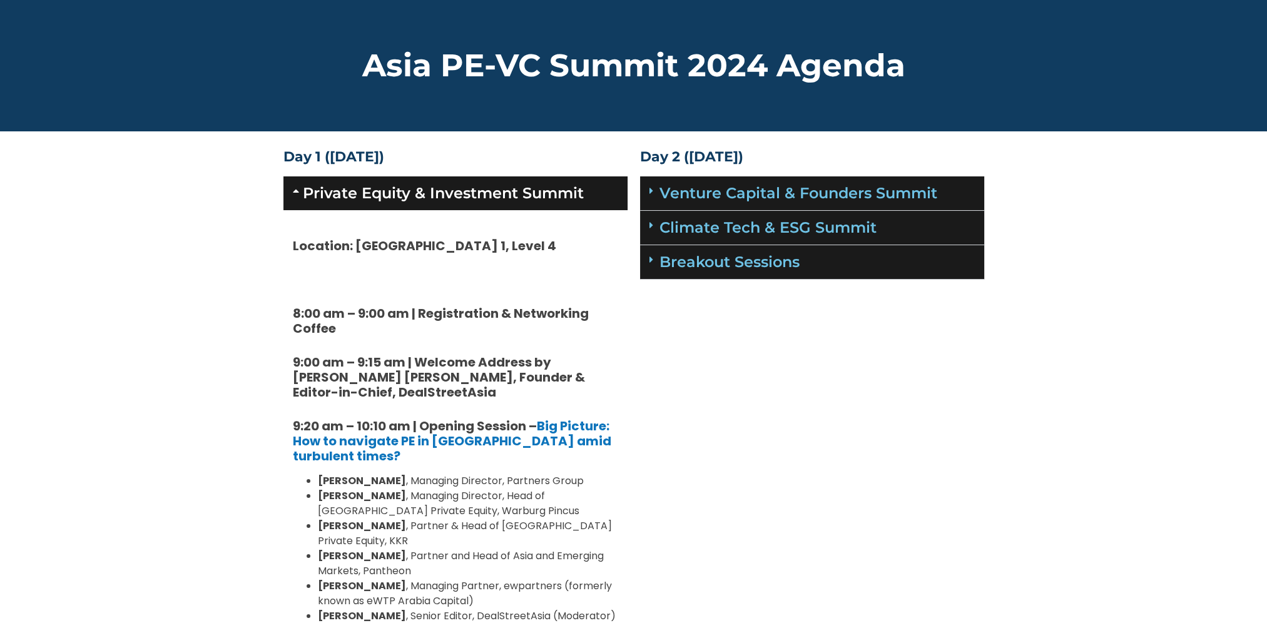
click at [514, 200] on link "Private Equity & Investment Summit" at bounding box center [443, 193] width 281 height 18
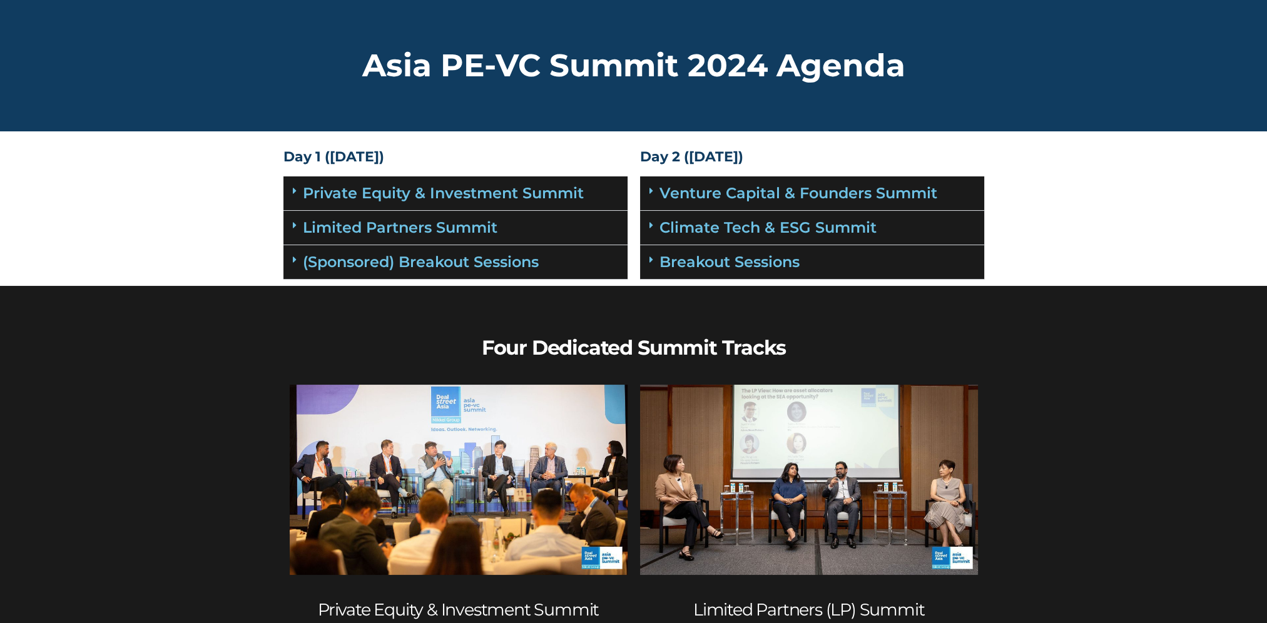
click at [524, 244] on div "Limited Partners Summit" at bounding box center [455, 228] width 344 height 34
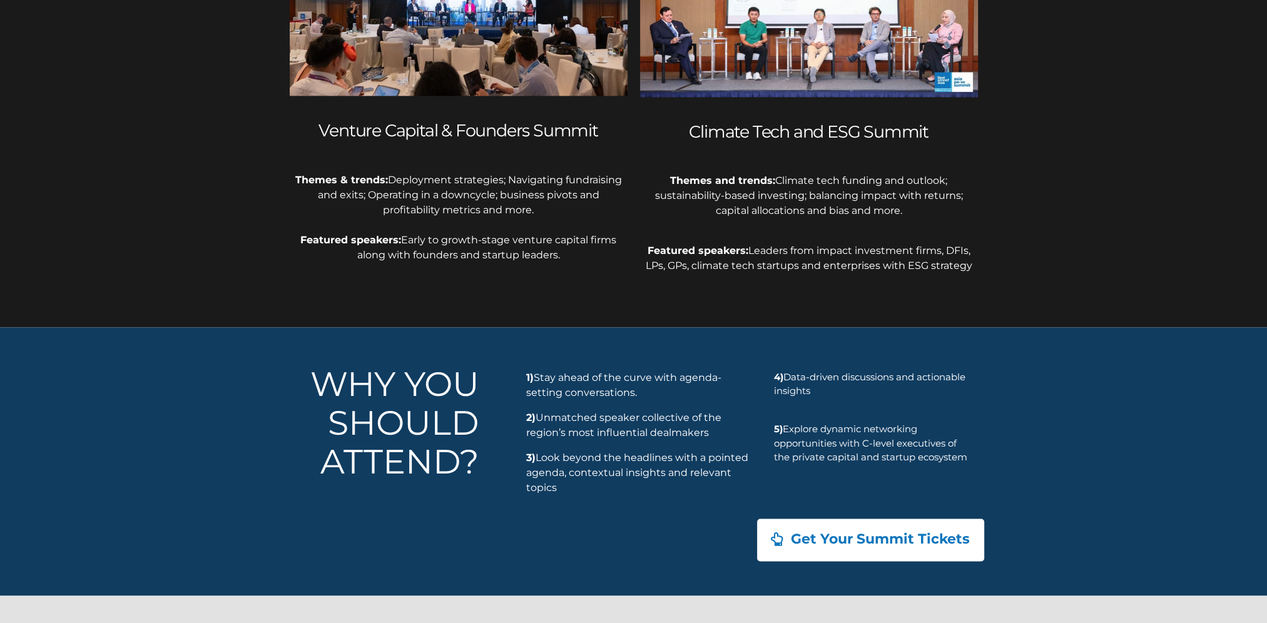
scroll to position [2557, 0]
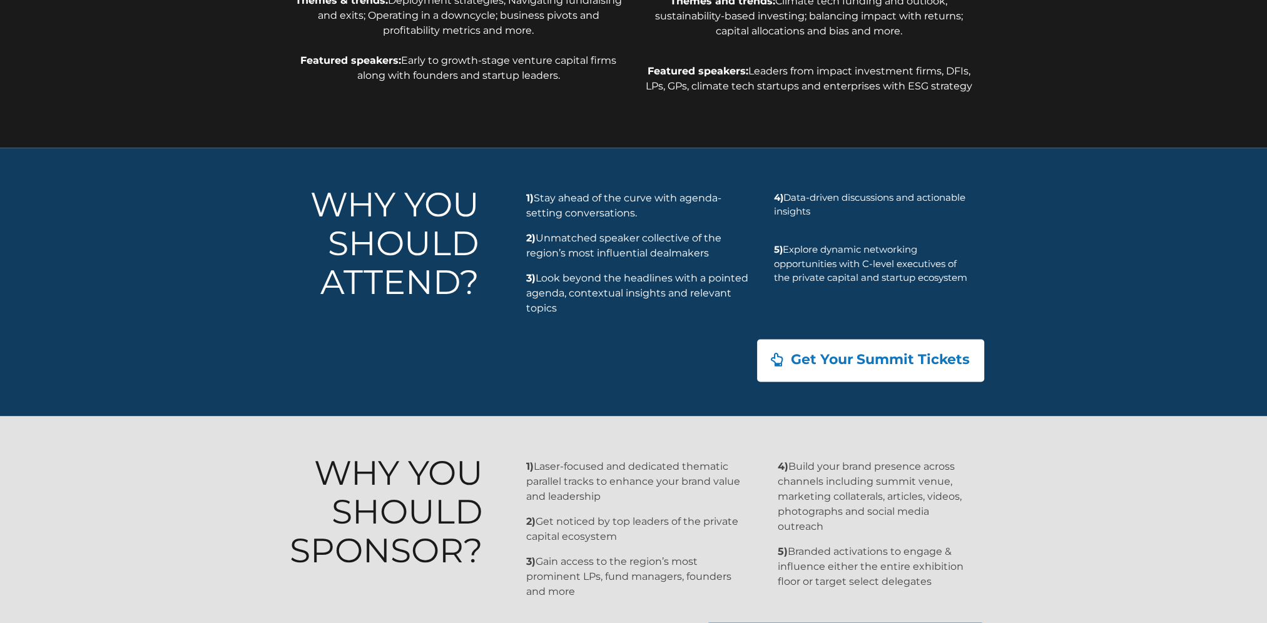
drag, startPoint x: 1094, startPoint y: 479, endPoint x: 1121, endPoint y: 651, distance: 173.6
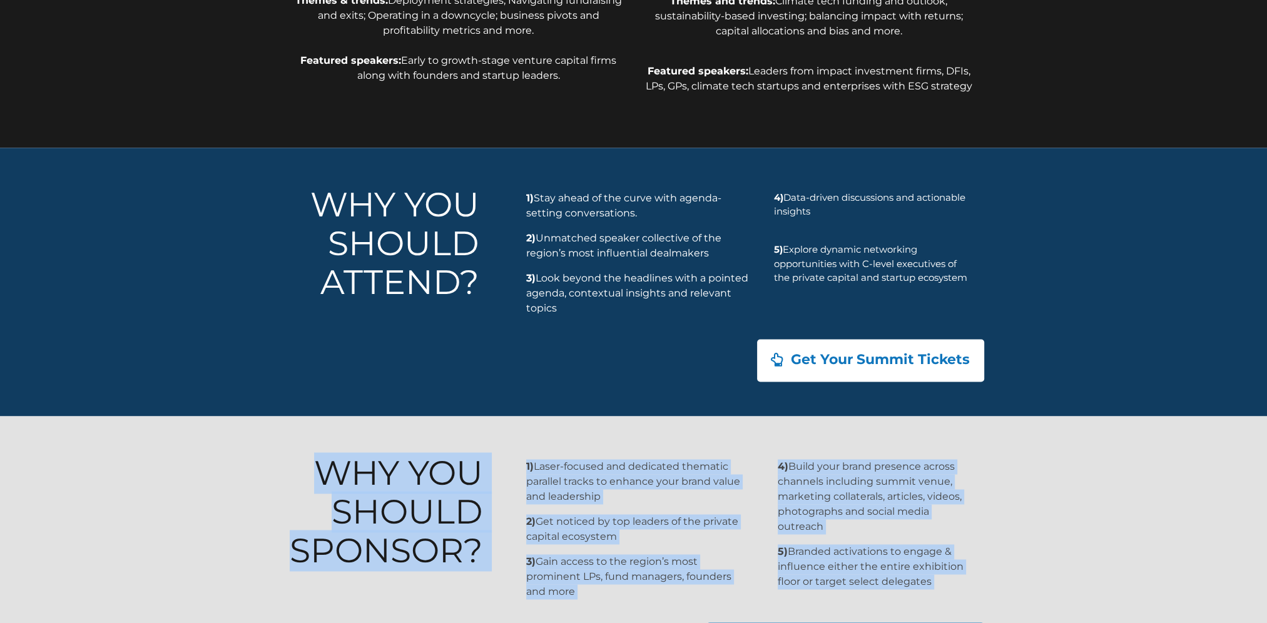
click at [724, 459] on p "1) Laser-focused and dedicated thematic parallel tracks to enhance your brand v…" at bounding box center [638, 481] width 224 height 45
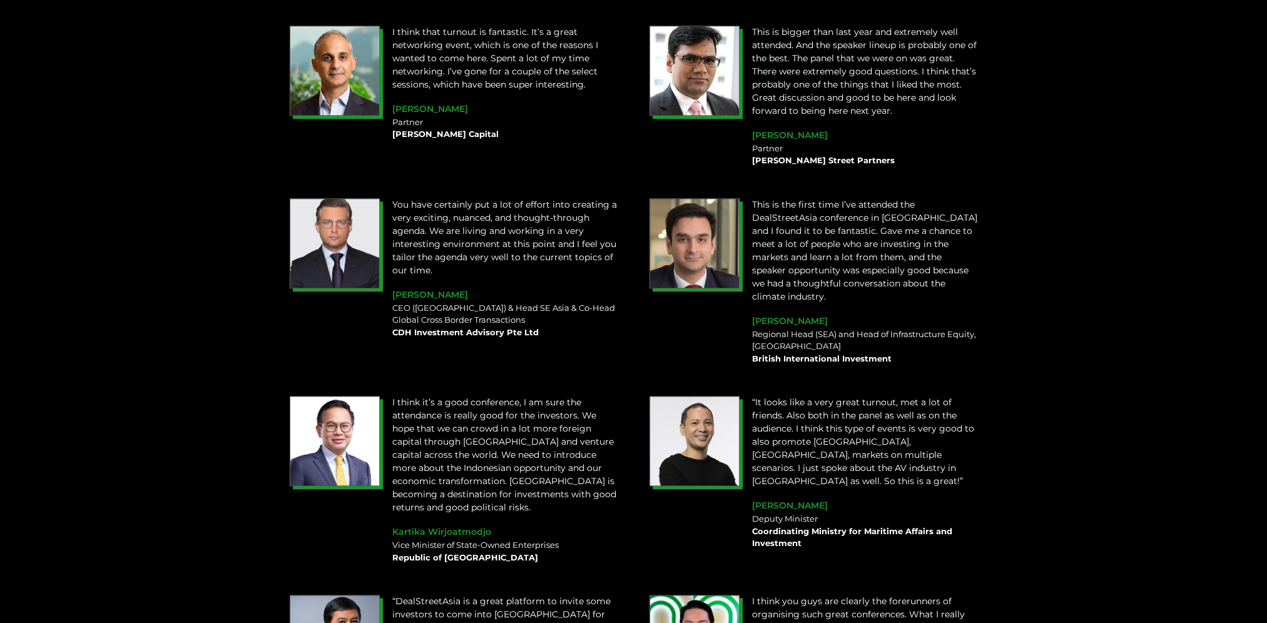
scroll to position [1564, 0]
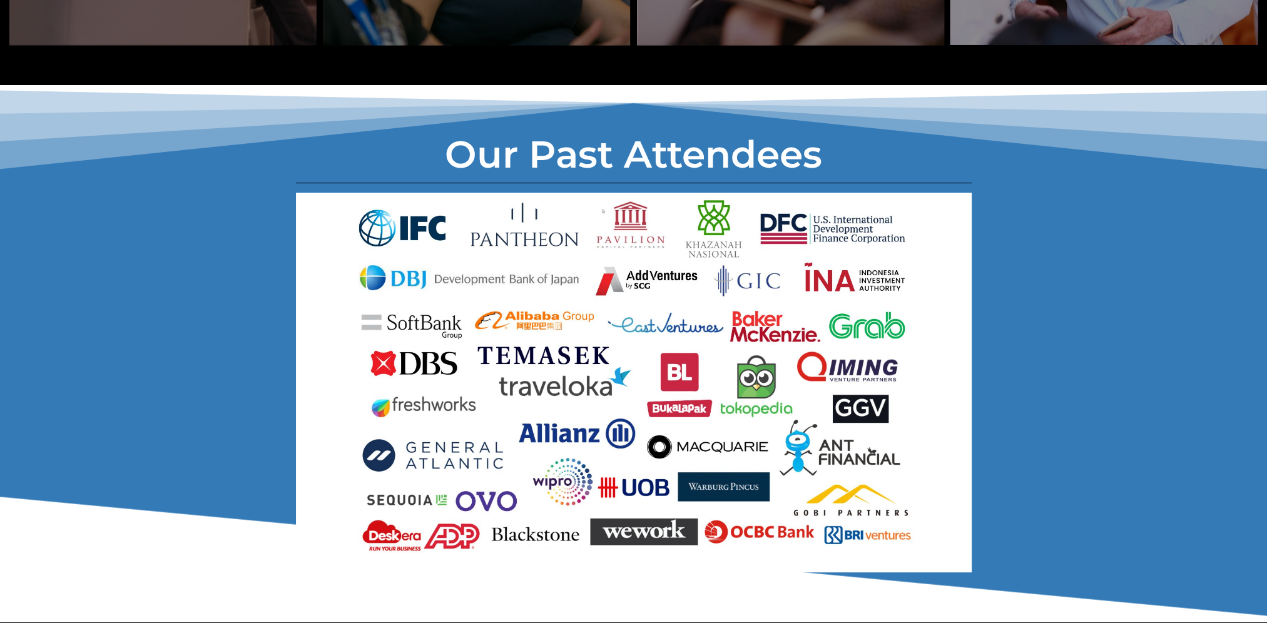
drag, startPoint x: 579, startPoint y: 237, endPoint x: 832, endPoint y: 225, distance: 253.1
click at [832, 225] on img at bounding box center [634, 383] width 676 height 380
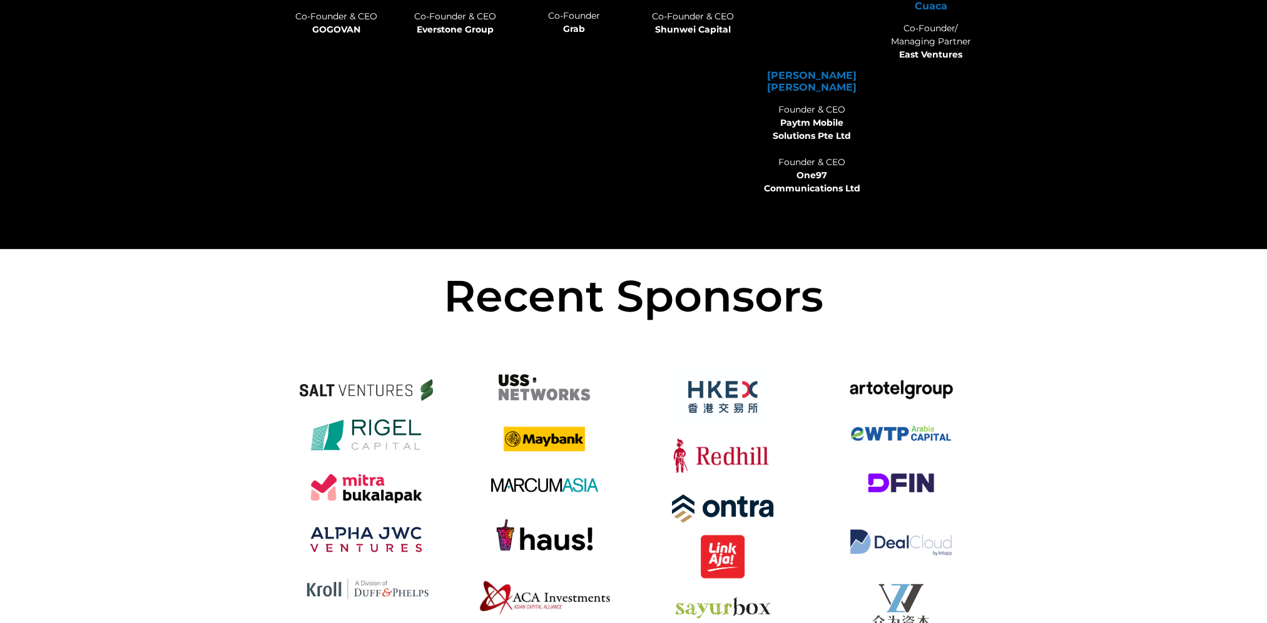
scroll to position [8822, 0]
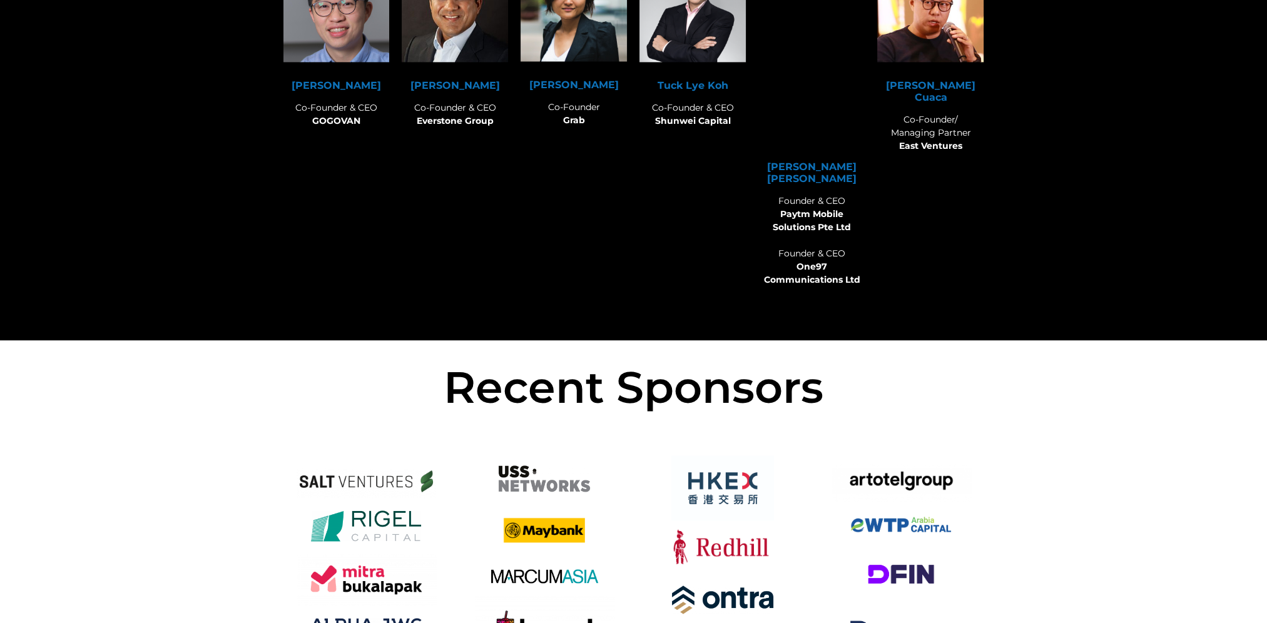
click at [728, 456] on img at bounding box center [722, 489] width 103 height 66
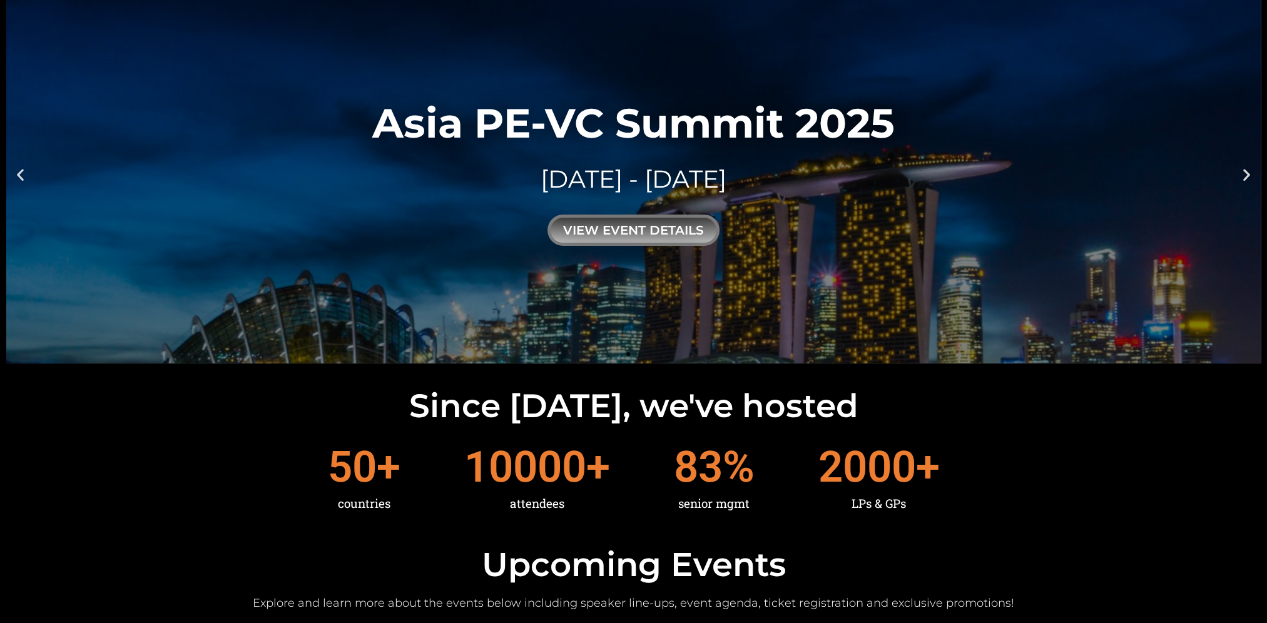
scroll to position [0, 0]
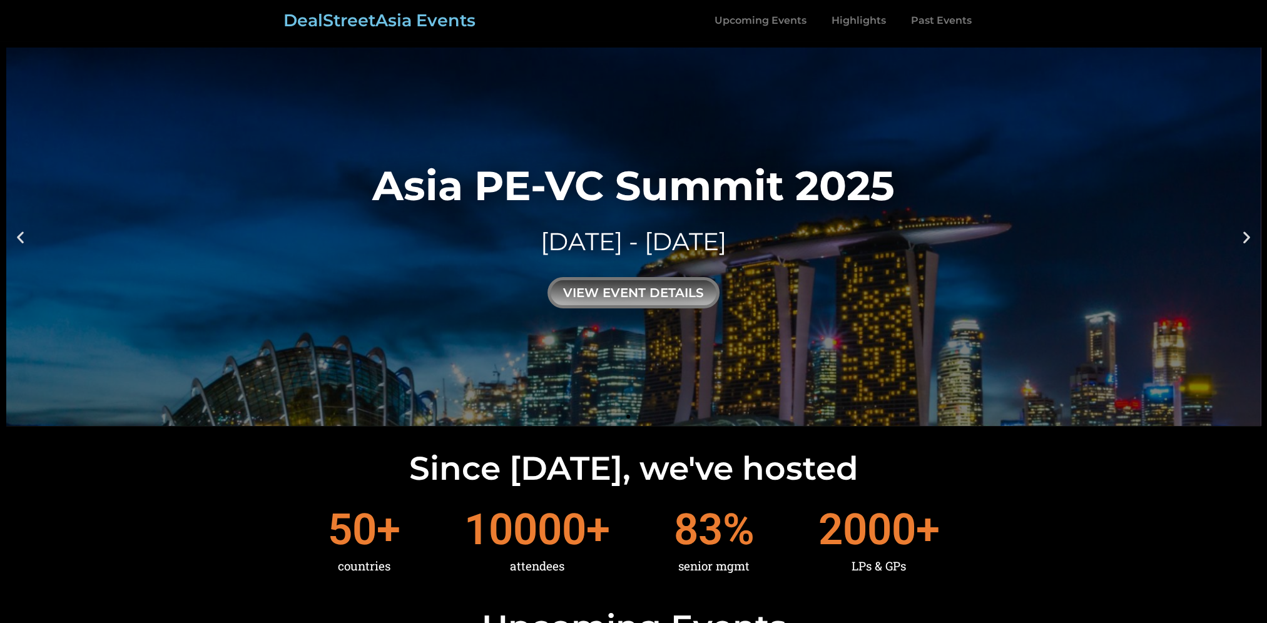
click at [1240, 243] on icon "Next slide" at bounding box center [1247, 237] width 16 height 16
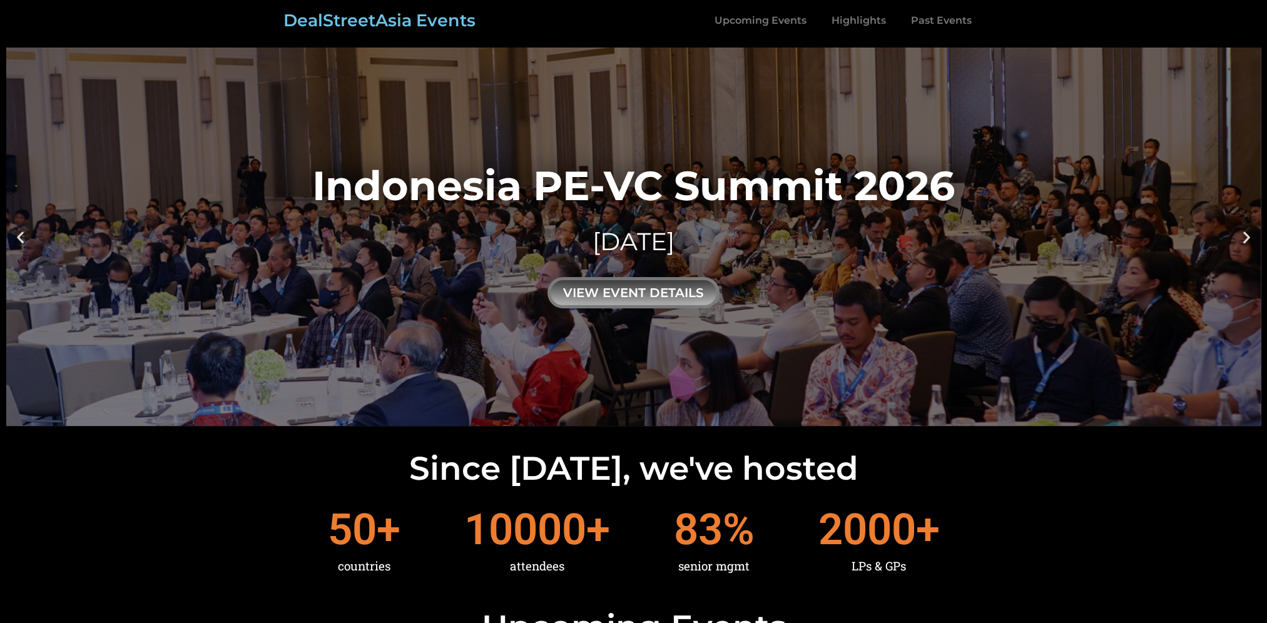
click at [1240, 243] on icon "Next slide" at bounding box center [1247, 237] width 16 height 16
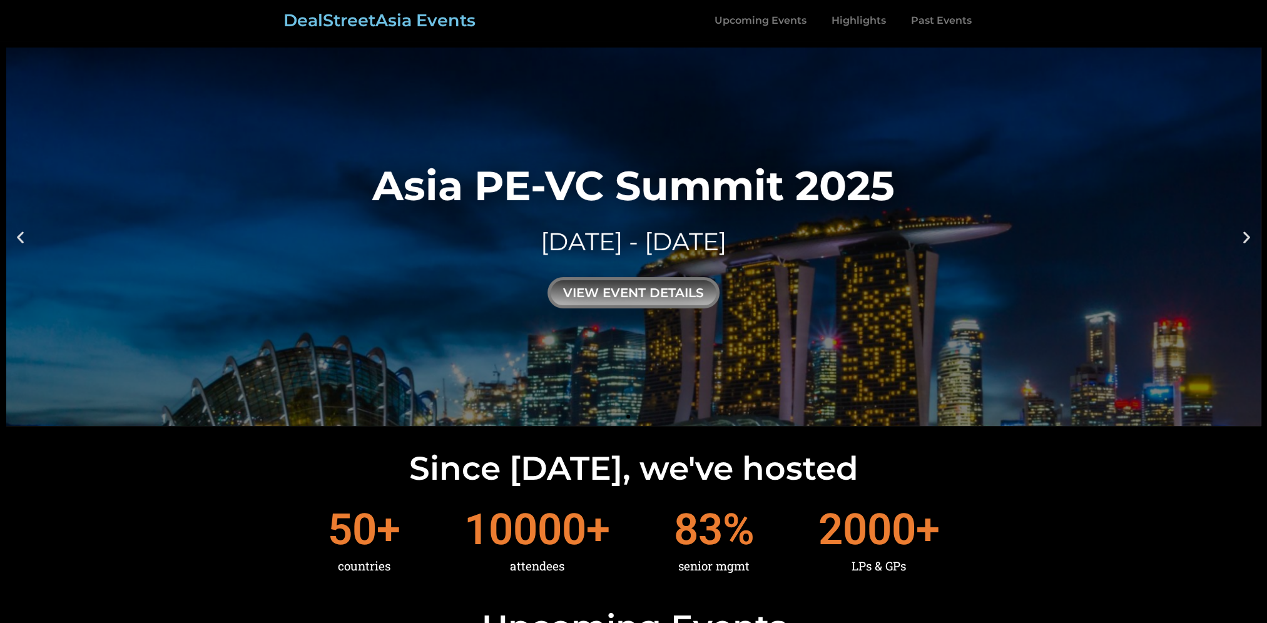
click at [1240, 243] on icon "Next slide" at bounding box center [1247, 237] width 16 height 16
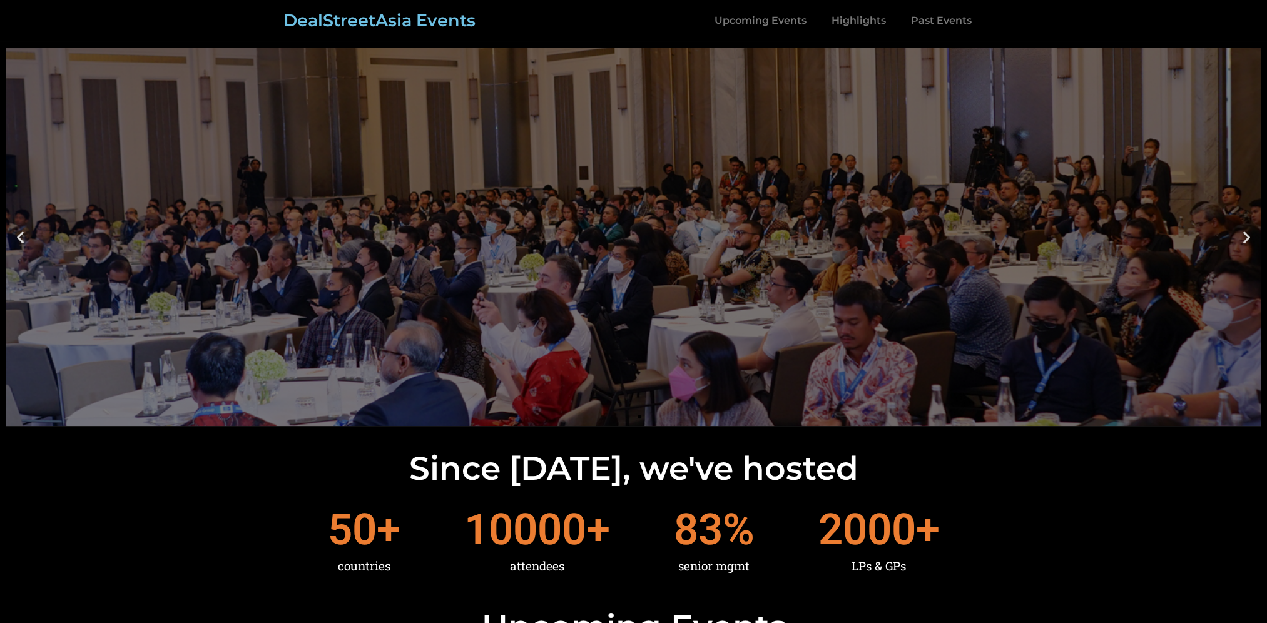
click at [1240, 243] on icon "Next slide" at bounding box center [1247, 237] width 16 height 16
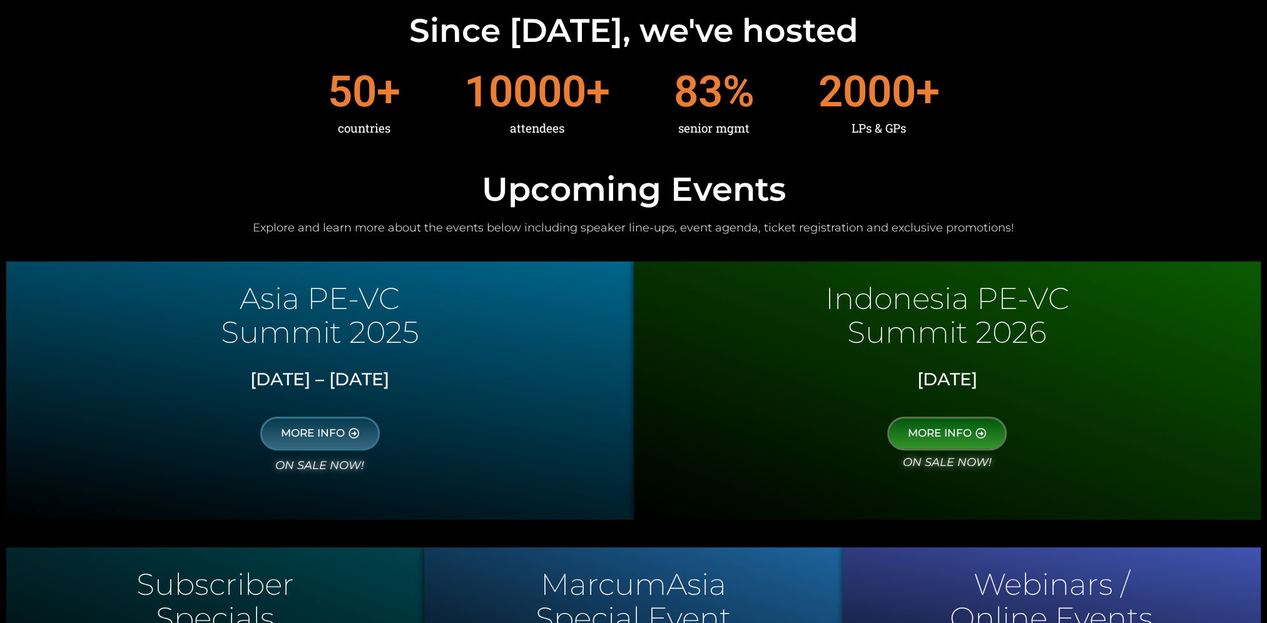
scroll to position [501, 0]
